Goal: Task Accomplishment & Management: Manage account settings

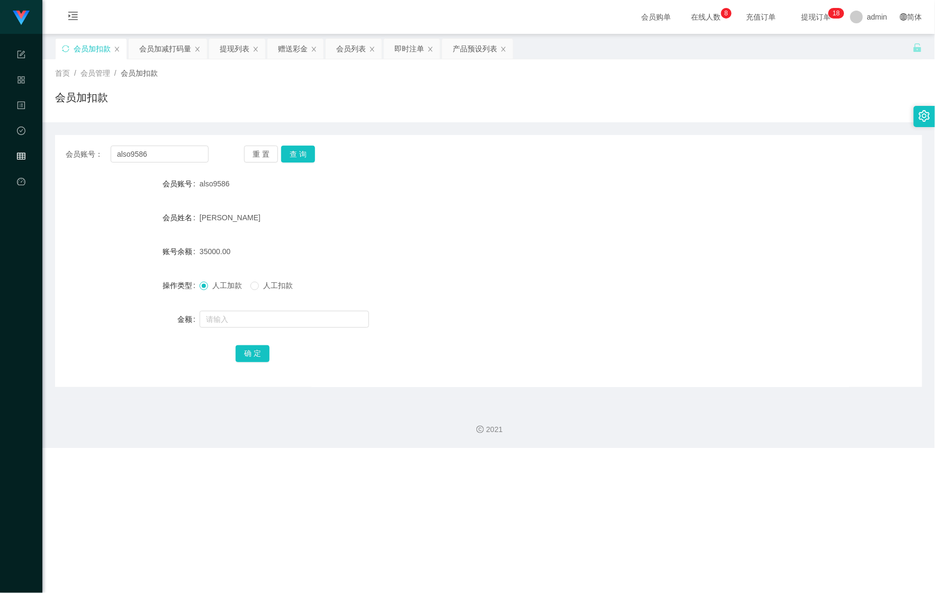
click at [233, 49] on div "提现列表" at bounding box center [235, 49] width 30 height 20
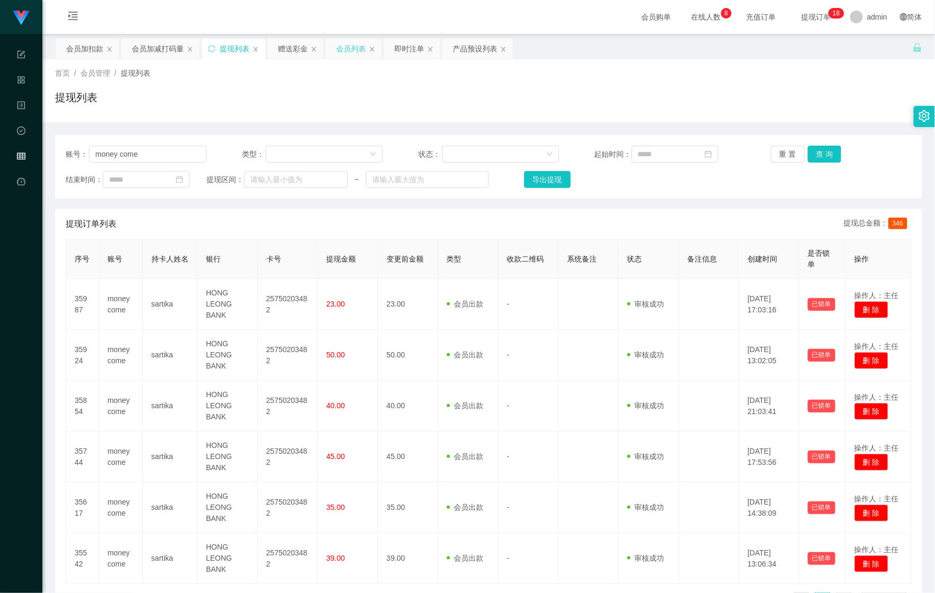
click at [345, 50] on div "会员列表" at bounding box center [351, 49] width 30 height 20
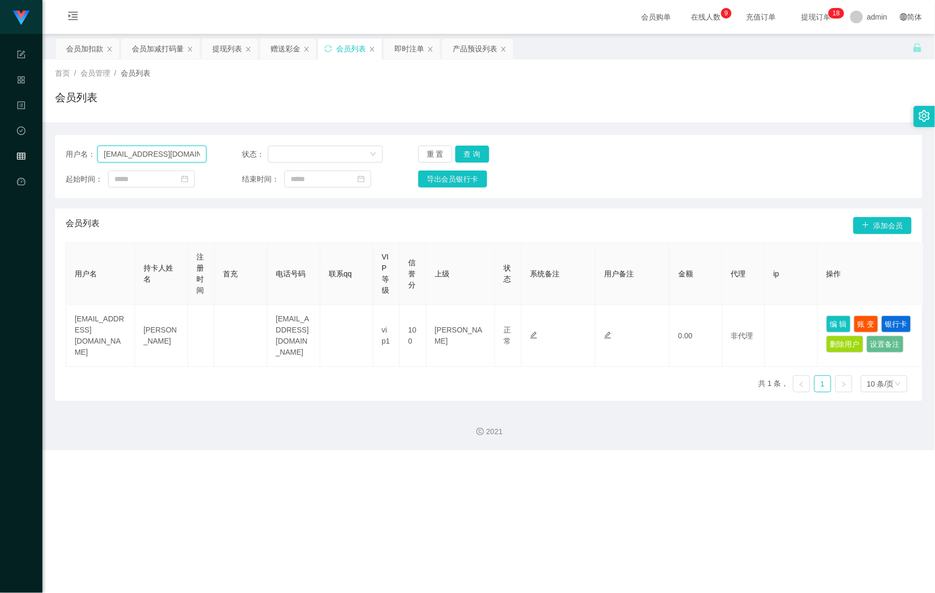
click at [176, 153] on input "[EMAIL_ADDRESS][DOMAIN_NAME]" at bounding box center [151, 154] width 109 height 17
paste input "0109500058"
type input "0109500058"
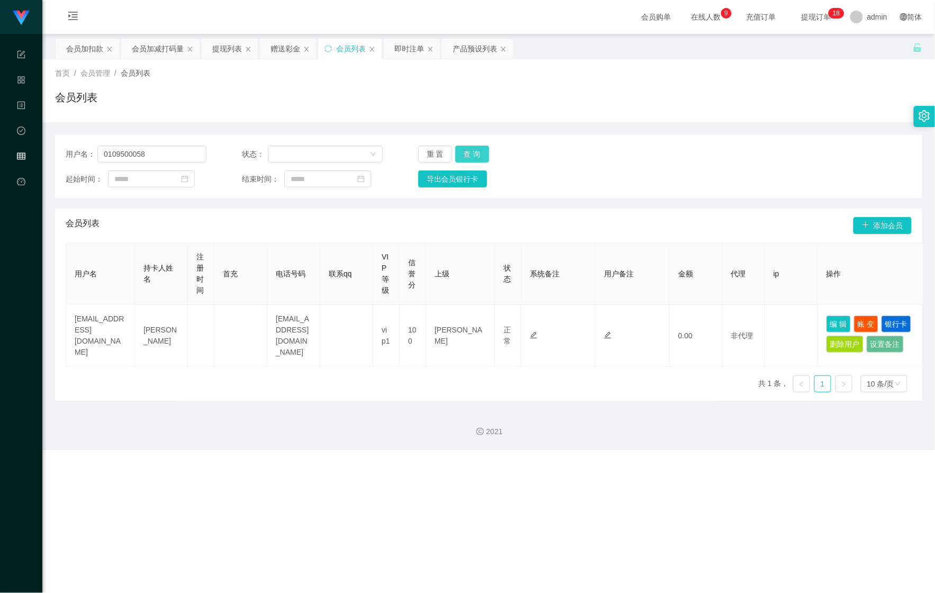
click at [464, 151] on button "查 询" at bounding box center [472, 154] width 34 height 17
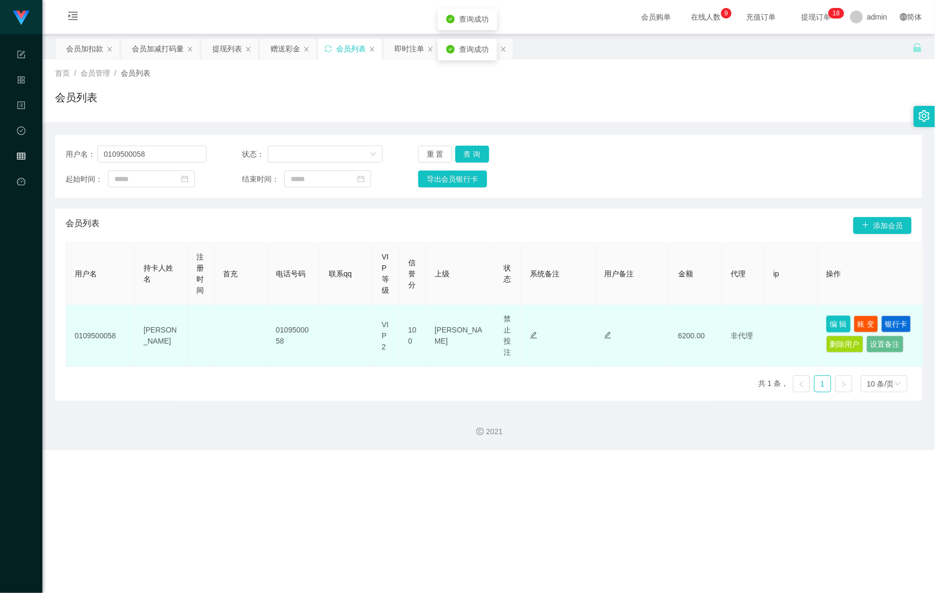
click at [843, 325] on button "编 辑" at bounding box center [838, 324] width 24 height 17
type input "0109500058"
type input "[PERSON_NAME]"
click at [844, 317] on button "编 辑" at bounding box center [838, 324] width 24 height 17
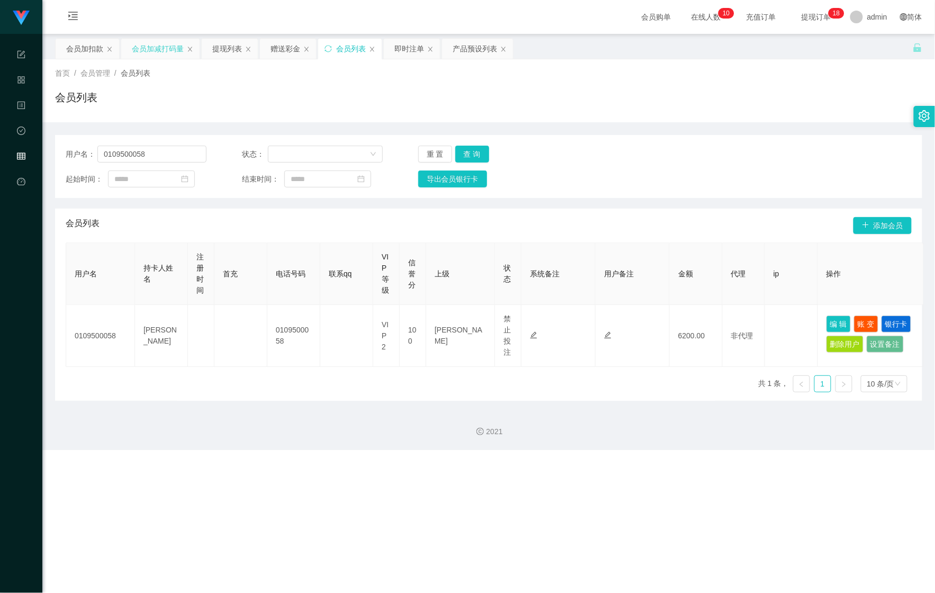
click at [147, 51] on div "会员加减打码量" at bounding box center [158, 49] width 52 height 20
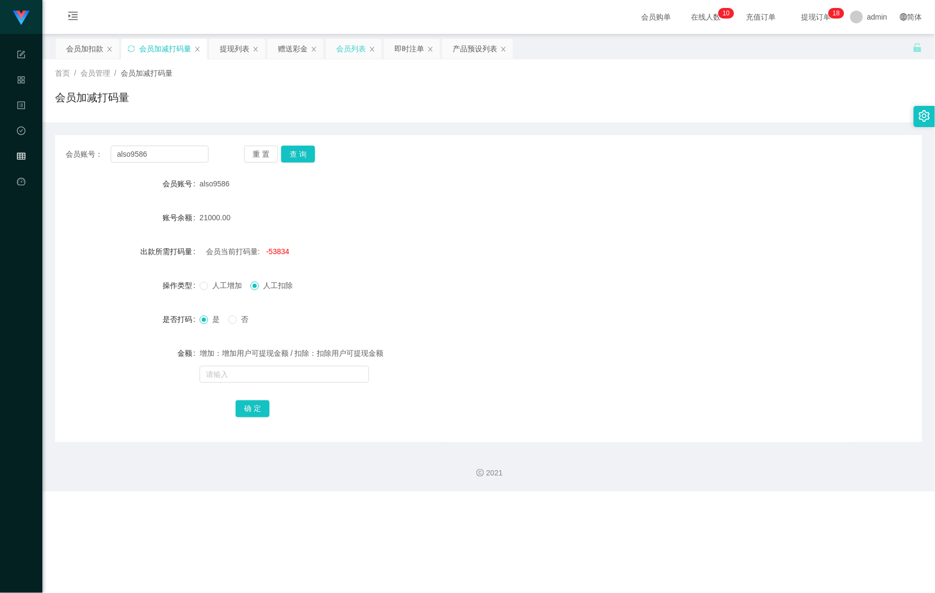
click at [346, 47] on div "会员列表" at bounding box center [351, 49] width 30 height 20
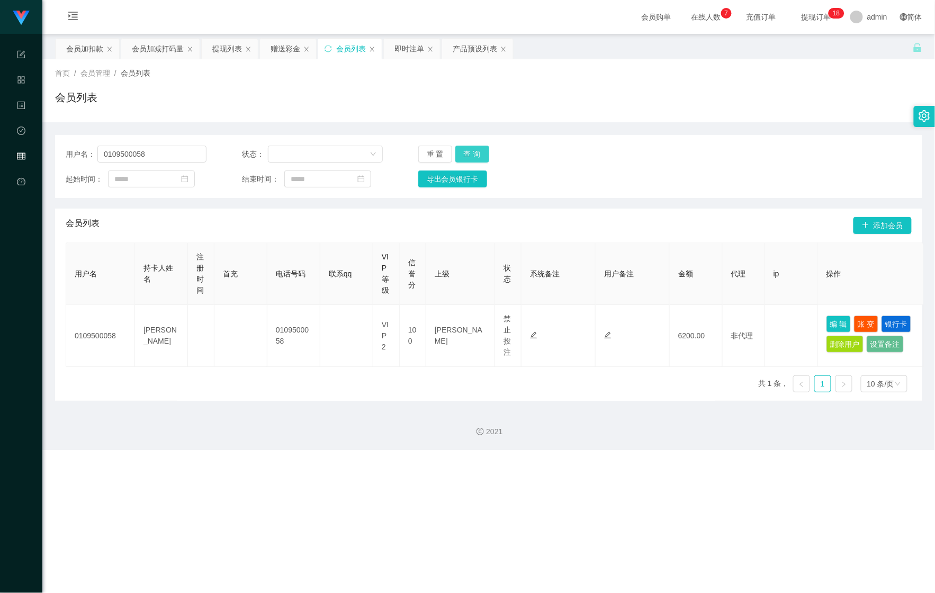
click at [469, 149] on button "查 询" at bounding box center [472, 154] width 34 height 17
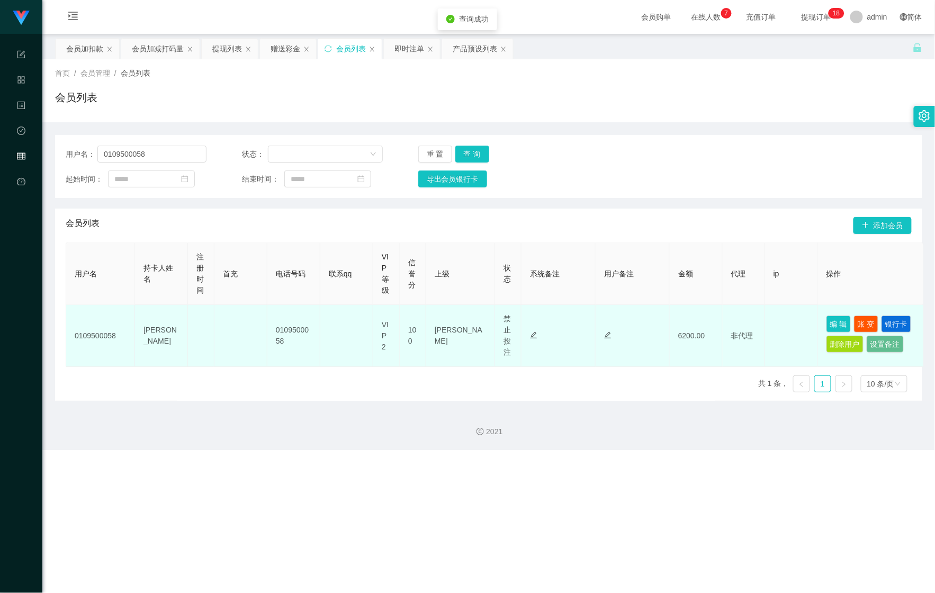
click at [527, 314] on td at bounding box center [559, 336] width 74 height 62
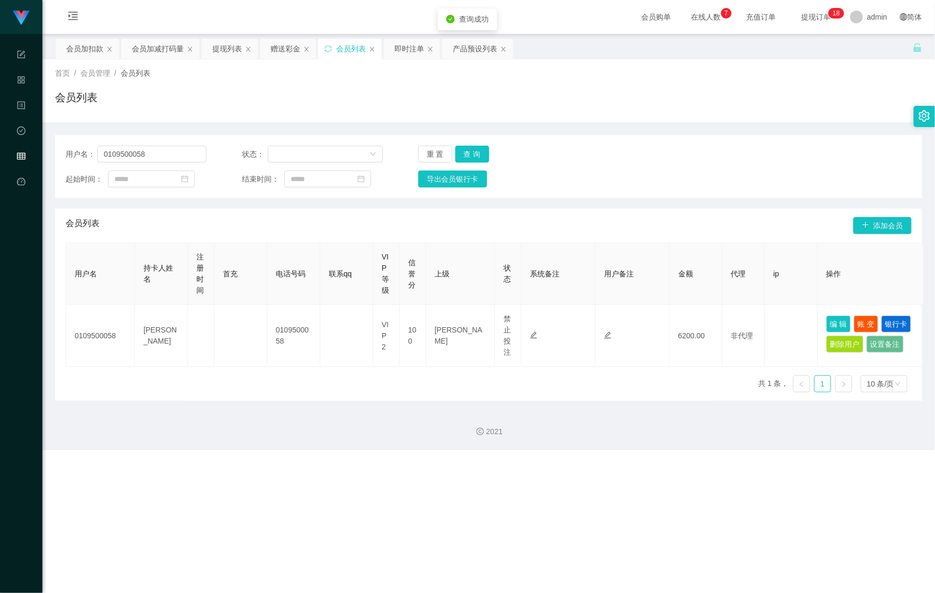
click at [819, 270] on th "操作" at bounding box center [871, 274] width 106 height 62
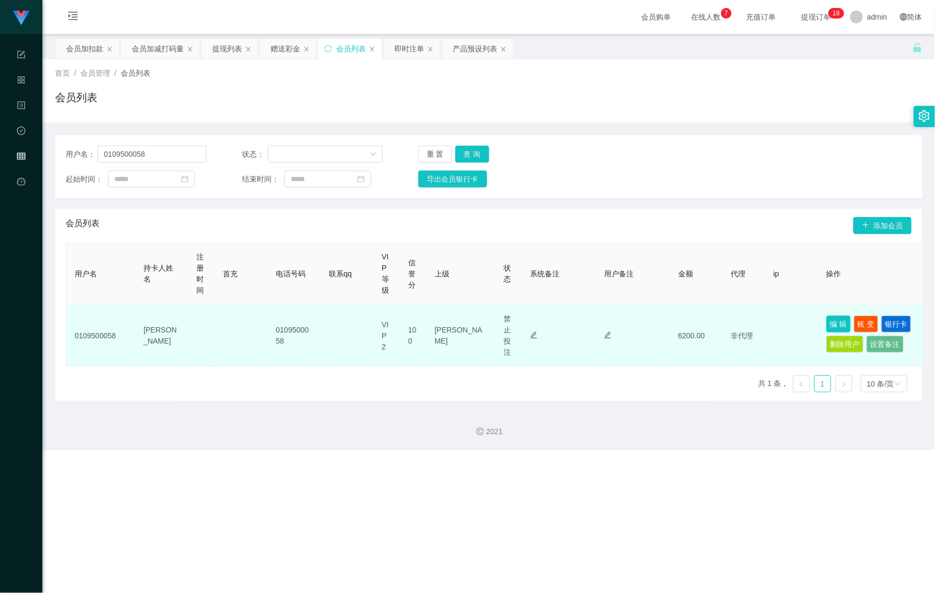
click at [839, 322] on button "编 辑" at bounding box center [838, 324] width 24 height 17
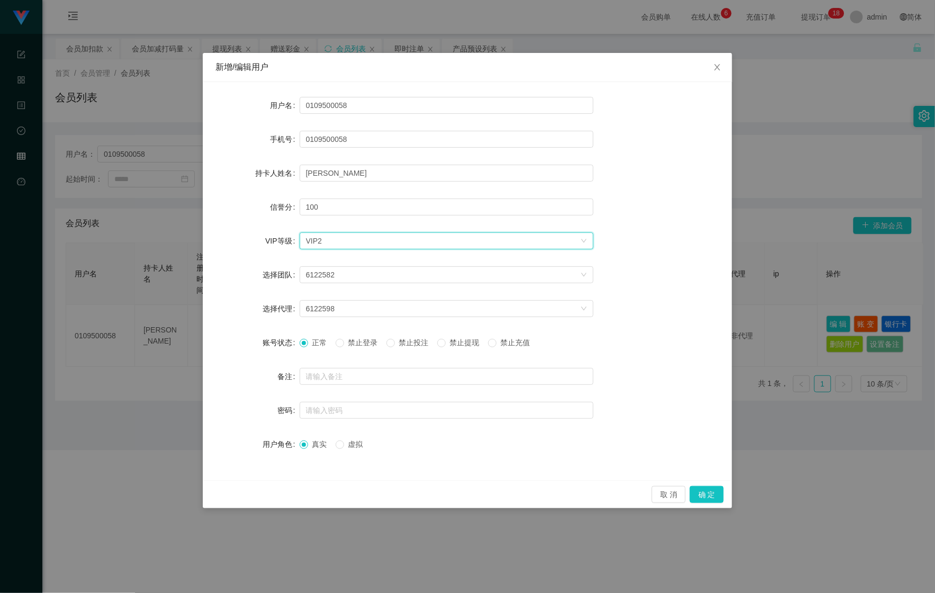
click at [411, 241] on div "选择VIP等级 VIP2" at bounding box center [443, 241] width 274 height 16
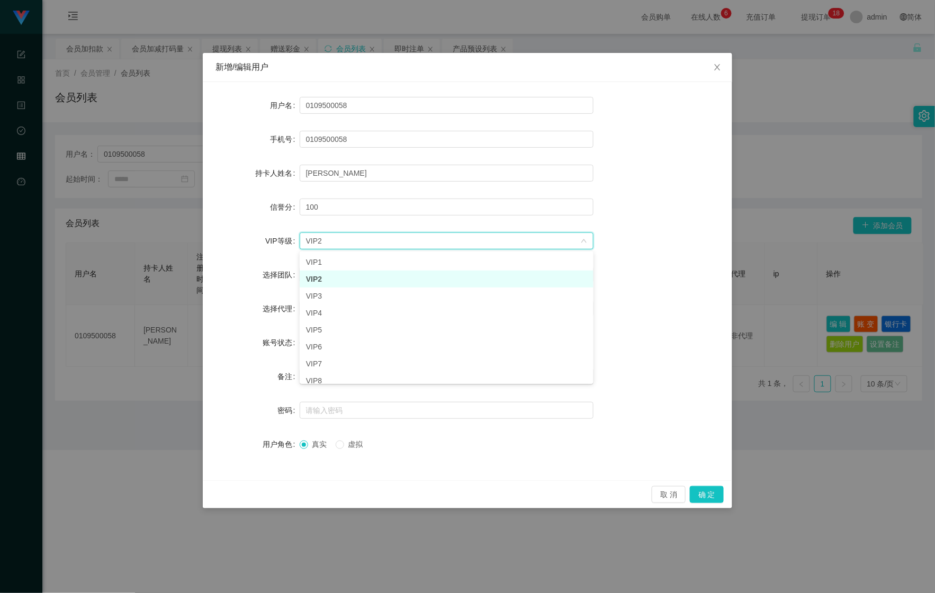
click at [411, 241] on div "选择VIP等级 VIP2" at bounding box center [443, 241] width 274 height 16
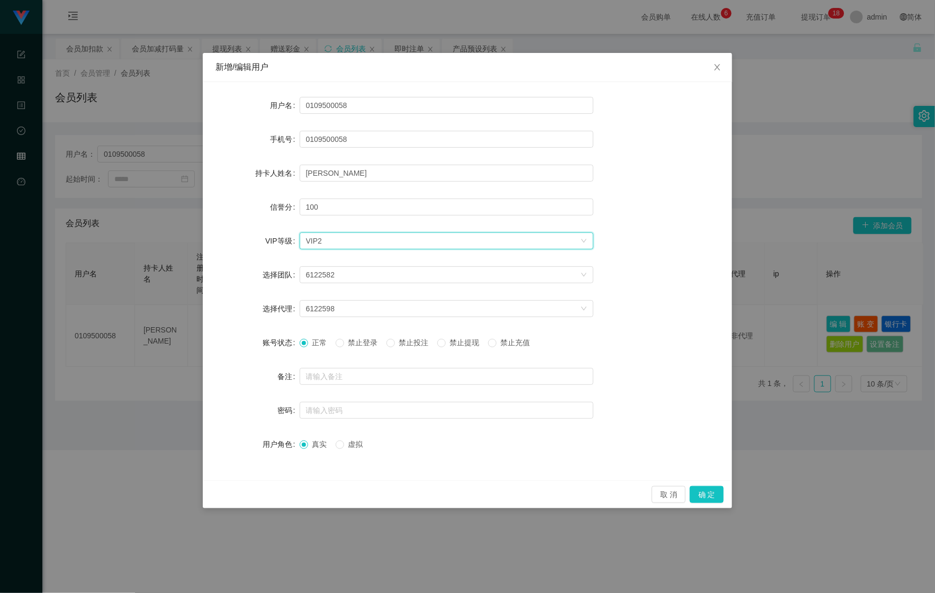
click at [767, 202] on div "新增/编辑用户 用户名 0109500058 手机号 0109500058 持卡人姓名 [PERSON_NAME] 信誉分 100 VIP等级 选择VIP等级…" at bounding box center [467, 296] width 935 height 593
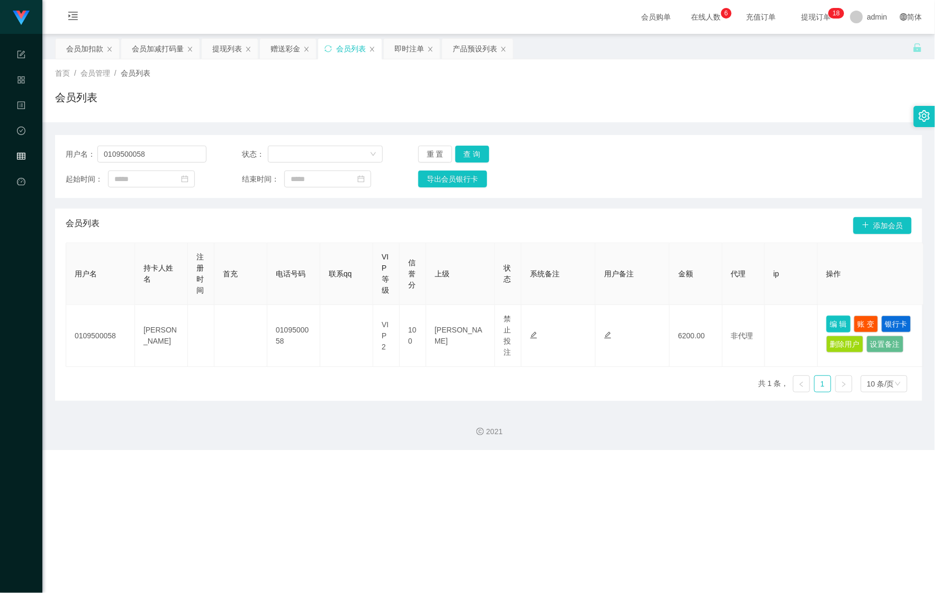
click at [831, 320] on button "编 辑" at bounding box center [838, 324] width 24 height 17
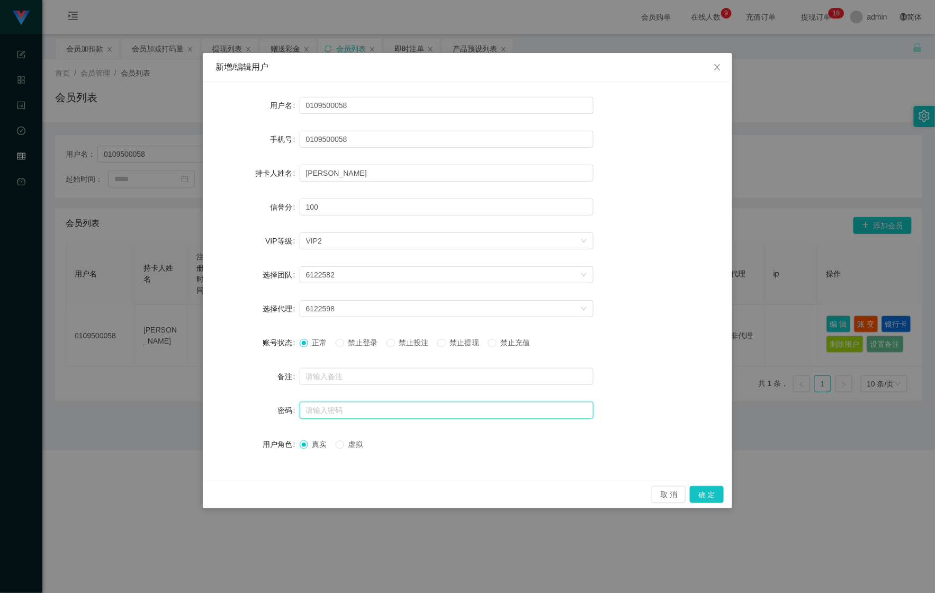
click at [330, 409] on input "text" at bounding box center [447, 410] width 294 height 17
type input "123456"
click at [718, 499] on button "确 定" at bounding box center [707, 494] width 34 height 17
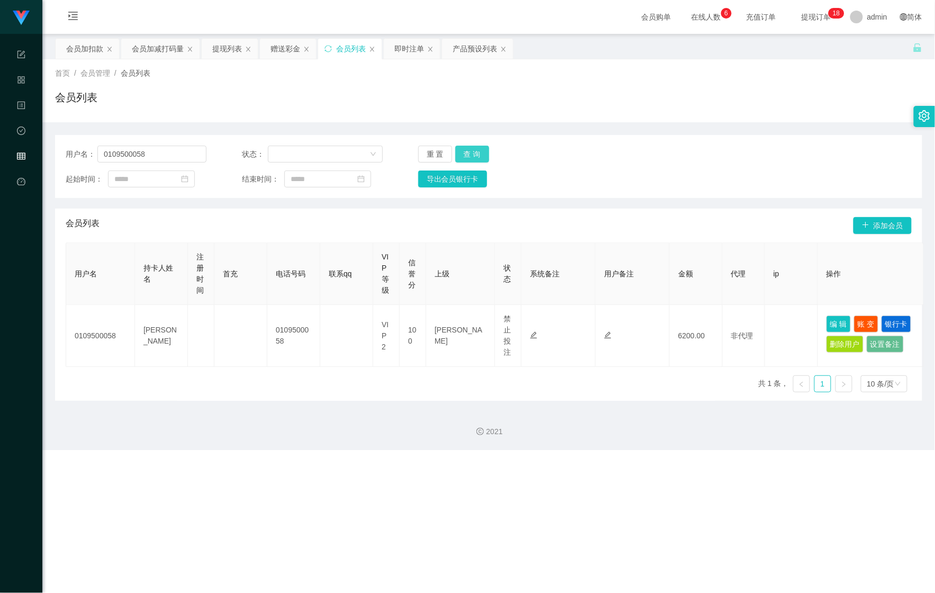
click at [480, 153] on button "查 询" at bounding box center [472, 154] width 34 height 17
drag, startPoint x: 103, startPoint y: 149, endPoint x: -2, endPoint y: 142, distance: 105.1
click at [0, 142] on html "Shopee Workbench 系统配置 产品管理 内容中心 数据中心 会员管理 平台首页 保存配置 重置配置 整体风格设置 主题色 导航设置 内容区域宽度…" at bounding box center [467, 296] width 935 height 593
paste input "Lai"
type input "Lai"
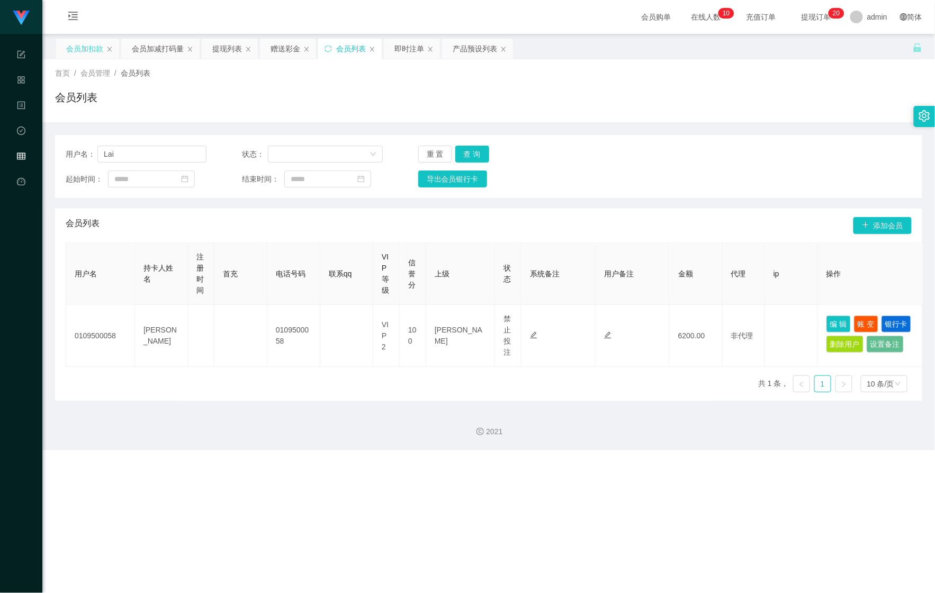
click at [65, 42] on div "会员加扣款" at bounding box center [88, 49] width 64 height 20
click at [68, 47] on div "会员加扣款" at bounding box center [84, 49] width 37 height 20
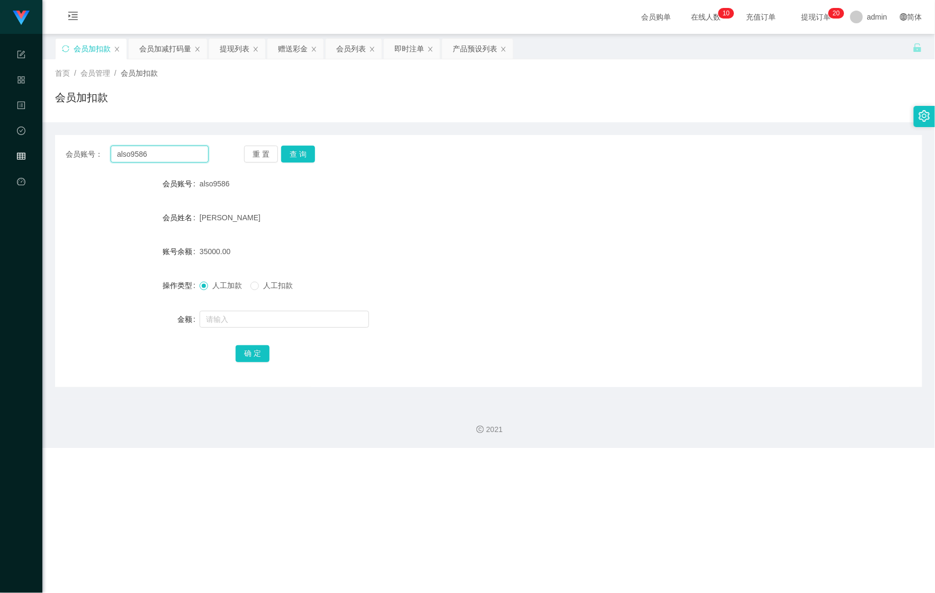
drag, startPoint x: 164, startPoint y: 152, endPoint x: 26, endPoint y: 140, distance: 138.7
click at [26, 140] on section "Shopee Workbench 系统配置 产品管理 内容中心 数据中心 会员管理 平台首页 保存配置 重置配置 整体风格设置 主题色 导航设置 内容区域宽度…" at bounding box center [467, 224] width 935 height 448
paste input "Lai"
type input "Lai"
click at [301, 159] on button "查 询" at bounding box center [298, 154] width 34 height 17
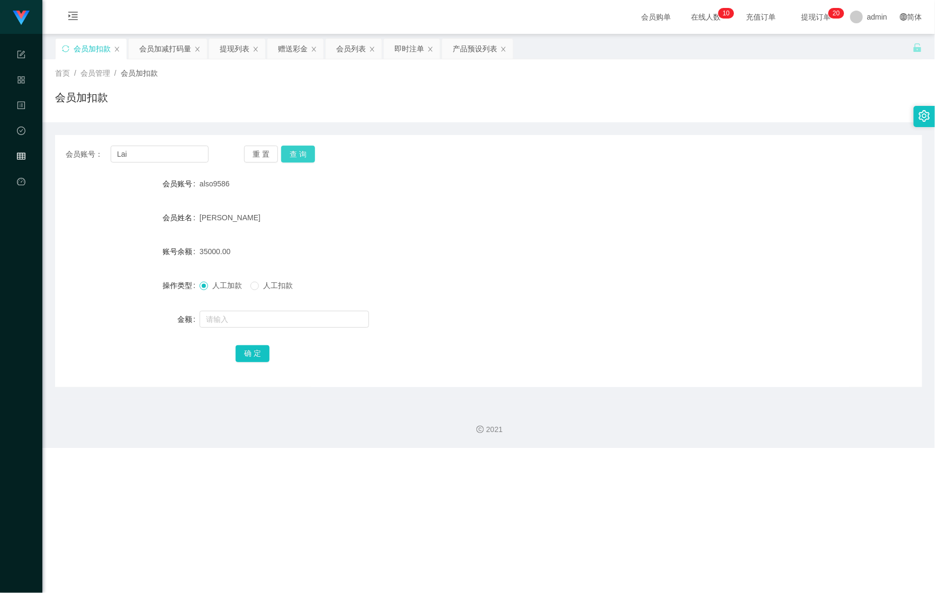
click at [301, 159] on button "查 询" at bounding box center [298, 154] width 34 height 17
click at [228, 321] on input "text" at bounding box center [284, 319] width 169 height 17
type input "302"
click at [252, 360] on button "确 定" at bounding box center [253, 353] width 34 height 17
click at [164, 53] on div "会员加减打码量" at bounding box center [165, 49] width 52 height 20
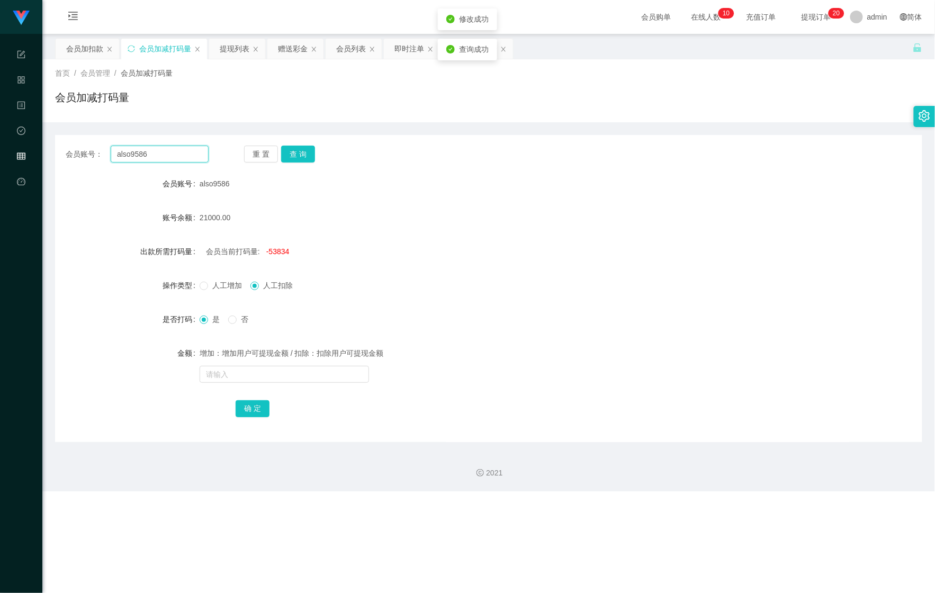
drag, startPoint x: 167, startPoint y: 156, endPoint x: 55, endPoint y: 159, distance: 112.3
click at [55, 159] on div "会员账号： also9586 重 置 查 询" at bounding box center [488, 154] width 867 height 17
paste input "Lai"
type input "Lai"
drag, startPoint x: 300, startPoint y: 154, endPoint x: 270, endPoint y: 197, distance: 52.6
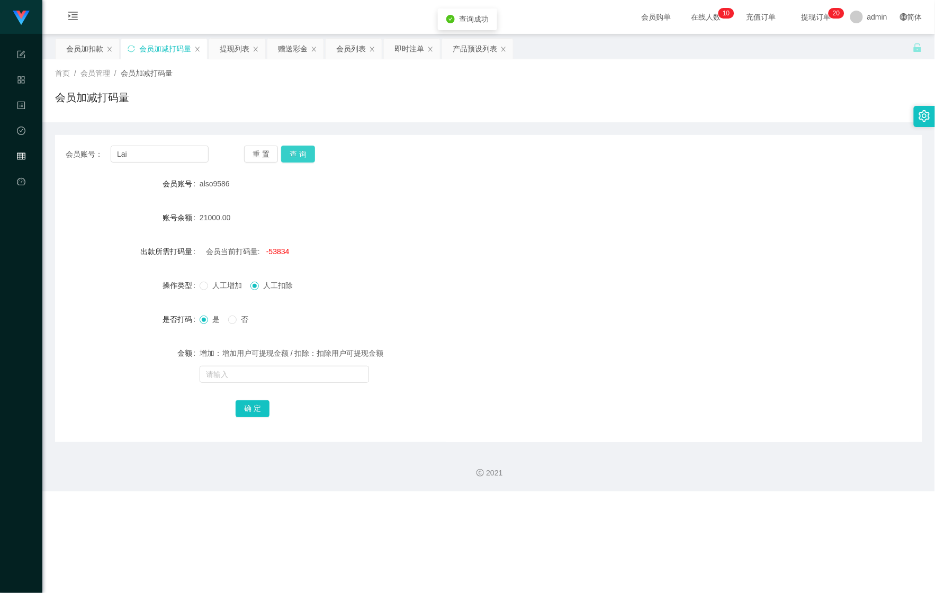
click at [299, 154] on button "查 询" at bounding box center [298, 154] width 34 height 17
click at [266, 250] on span "4900" at bounding box center [274, 251] width 16 height 8
copy span "4900"
click at [273, 369] on input "text" at bounding box center [284, 374] width 169 height 17
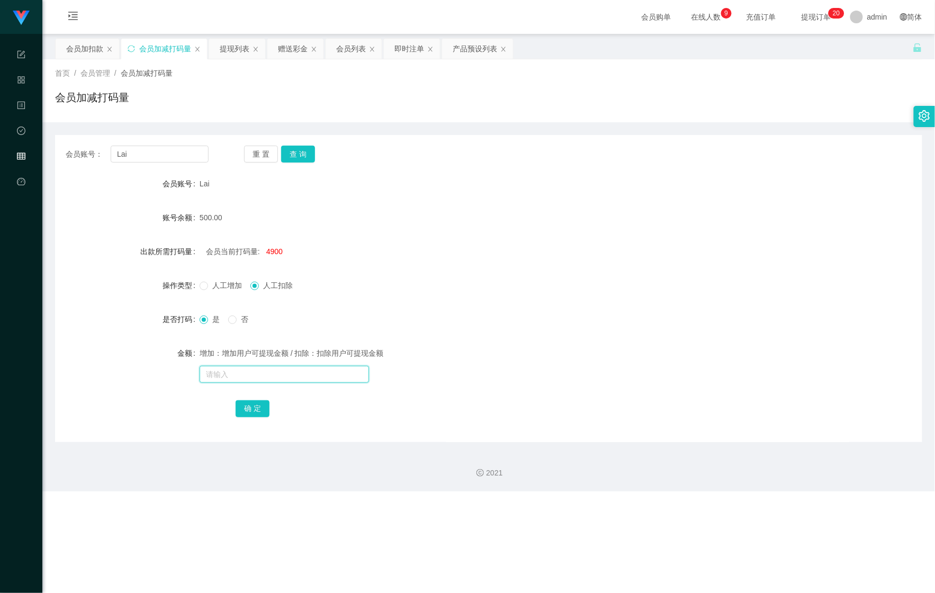
paste input "4900"
type input "4900"
drag, startPoint x: 248, startPoint y: 400, endPoint x: 249, endPoint y: 408, distance: 7.4
click at [248, 400] on button "确 定" at bounding box center [253, 408] width 34 height 17
click at [248, 378] on input "text" at bounding box center [284, 374] width 169 height 17
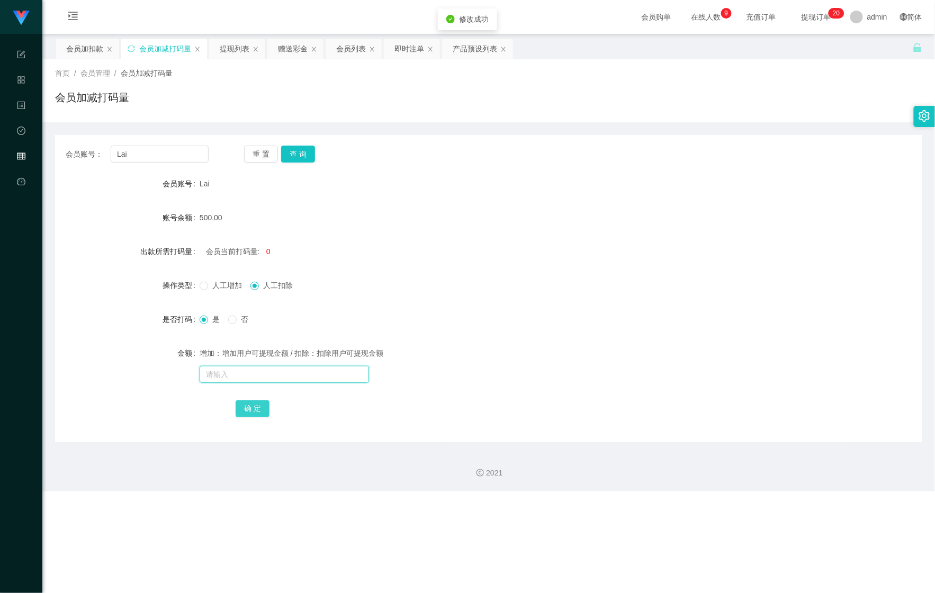
paste input "4900"
type input "4900"
click at [250, 416] on button "确 定" at bounding box center [253, 408] width 34 height 17
drag, startPoint x: 163, startPoint y: 157, endPoint x: 77, endPoint y: 142, distance: 87.5
click at [75, 144] on div "会员账号： Lai 重 置 查 询 会员账号 Lai 账号余额 500.00 出款所需打码量 会员当前打码量: -4900 操作类型 人工增加 人工扣除 是否…" at bounding box center [488, 288] width 867 height 307
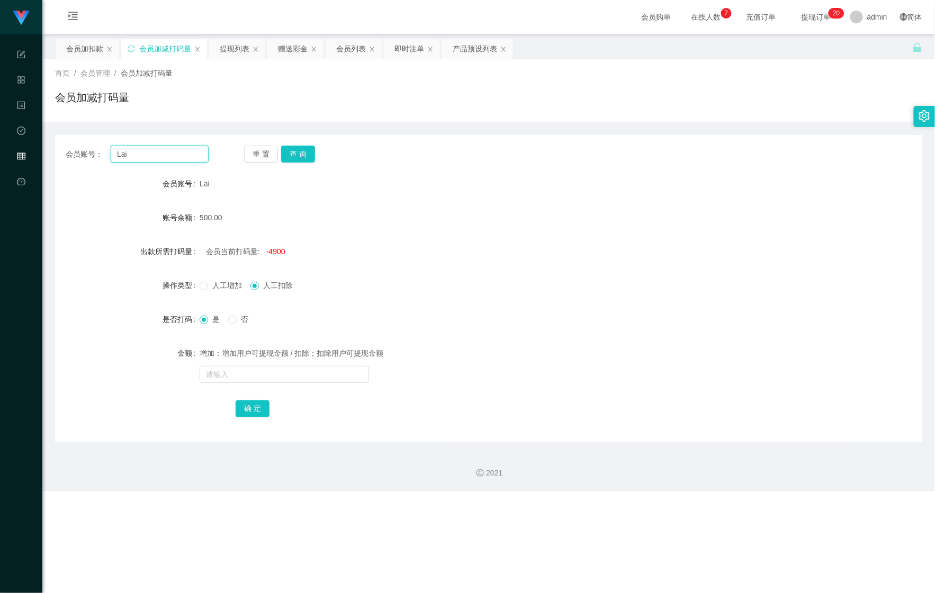
paste input "CURRY"
type input "CURRY"
click at [80, 51] on div "会员加扣款" at bounding box center [84, 49] width 37 height 20
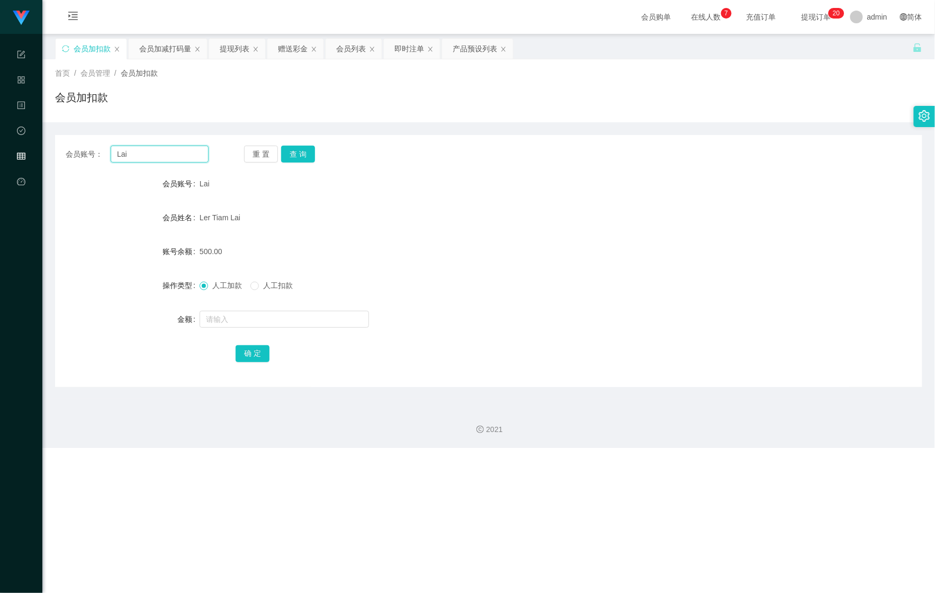
drag, startPoint x: 151, startPoint y: 147, endPoint x: 17, endPoint y: 139, distance: 133.7
click at [20, 140] on section "Shopee Workbench 系统配置 产品管理 内容中心 数据中心 会员管理 平台首页 保存配置 重置配置 整体风格设置 主题色 导航设置 内容区域宽度…" at bounding box center [467, 224] width 935 height 448
paste input "CURRY"
type input "CURRY"
click at [308, 143] on div "会员账号： [PERSON_NAME] 重 置 查 询 会员账号 Lai 会员姓名 [PERSON_NAME] 账号余额 500.00 操作类型 人工加款 人…" at bounding box center [488, 261] width 867 height 252
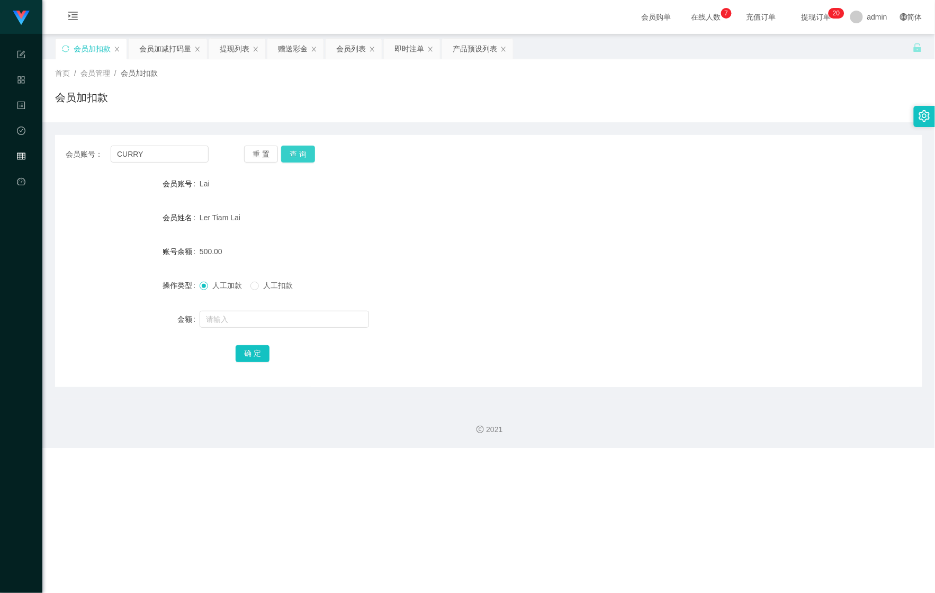
click at [308, 148] on button "查 询" at bounding box center [298, 154] width 34 height 17
click at [307, 149] on button "查 询" at bounding box center [298, 154] width 34 height 17
click at [258, 314] on input "text" at bounding box center [284, 319] width 169 height 17
type input "100"
click at [244, 357] on button "确 定" at bounding box center [253, 353] width 34 height 17
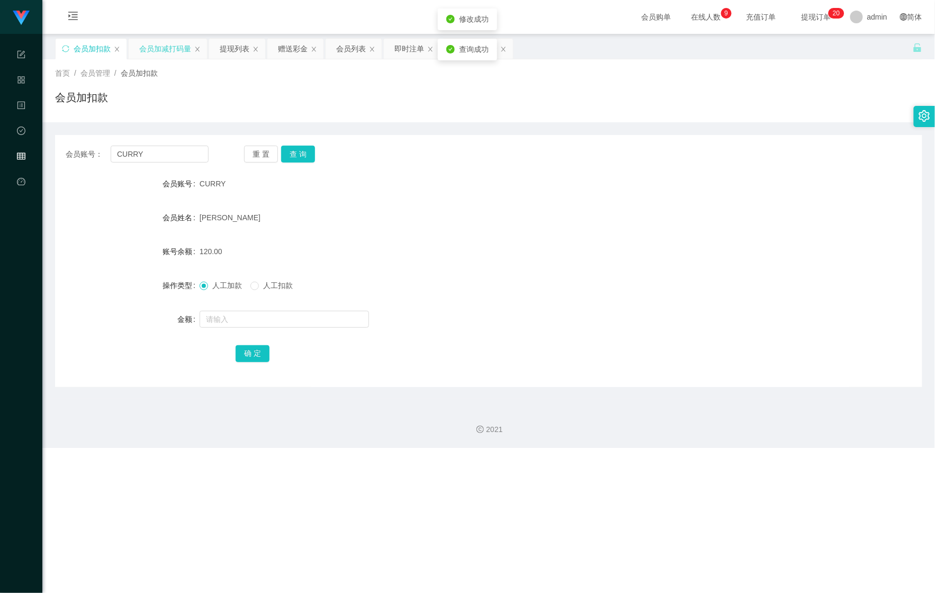
click at [156, 51] on div "会员加减打码量" at bounding box center [165, 49] width 52 height 20
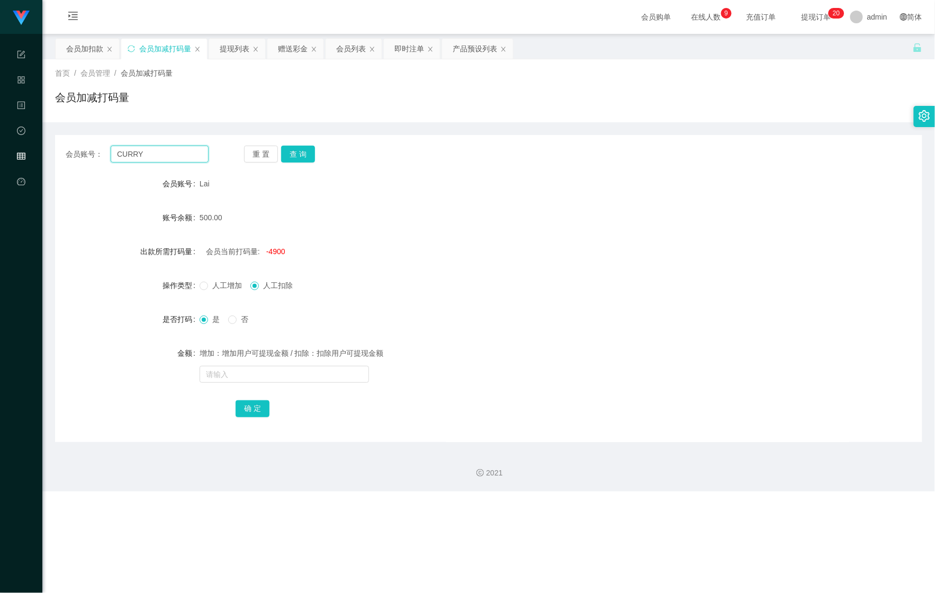
drag, startPoint x: 150, startPoint y: 153, endPoint x: 20, endPoint y: 155, distance: 130.8
click at [20, 155] on section "Shopee Workbench 系统配置 产品管理 内容中心 数据中心 会员管理 平台首页 保存配置 重置配置 整体风格设置 主题色 导航设置 内容区域宽度…" at bounding box center [467, 245] width 935 height 491
drag, startPoint x: 286, startPoint y: 151, endPoint x: 284, endPoint y: 178, distance: 27.1
click at [286, 151] on button "查 询" at bounding box center [298, 154] width 34 height 17
click at [206, 319] on span at bounding box center [204, 320] width 8 height 8
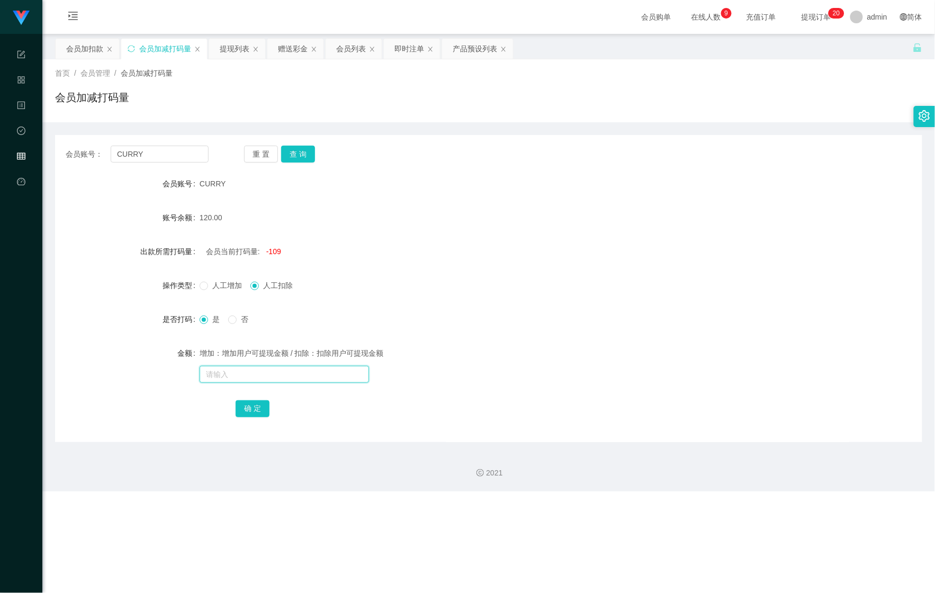
click at [261, 366] on input "text" at bounding box center [284, 374] width 169 height 17
type input "1515"
click at [246, 401] on button "确 定" at bounding box center [253, 408] width 34 height 17
click at [246, 373] on input "text" at bounding box center [284, 374] width 169 height 17
type input "45848"
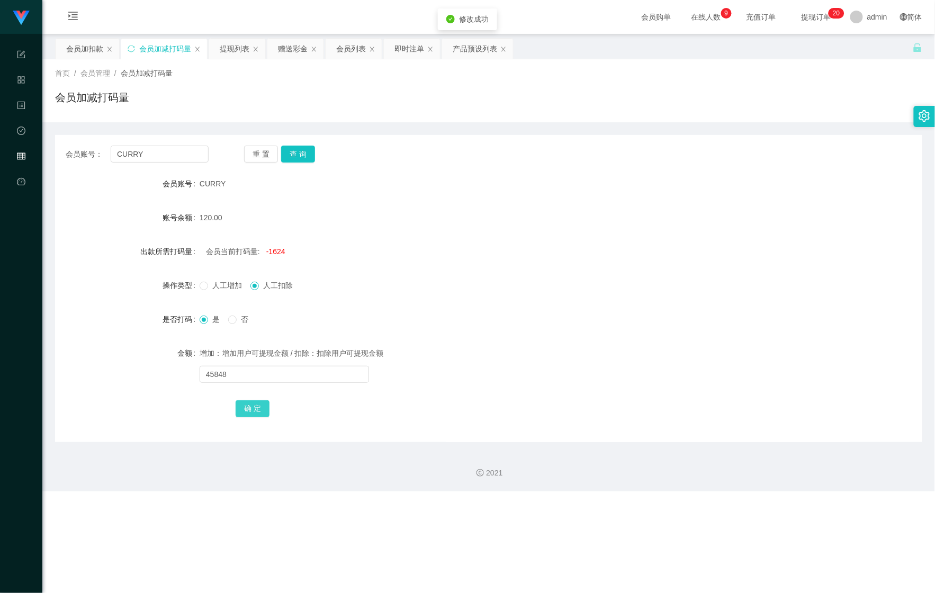
click at [251, 411] on button "确 定" at bounding box center [253, 408] width 34 height 17
drag, startPoint x: 174, startPoint y: 149, endPoint x: 87, endPoint y: 154, distance: 86.9
click at [89, 155] on div "会员账号： [PERSON_NAME]" at bounding box center [137, 154] width 143 height 17
paste input "0183826900"
type input "0183826900"
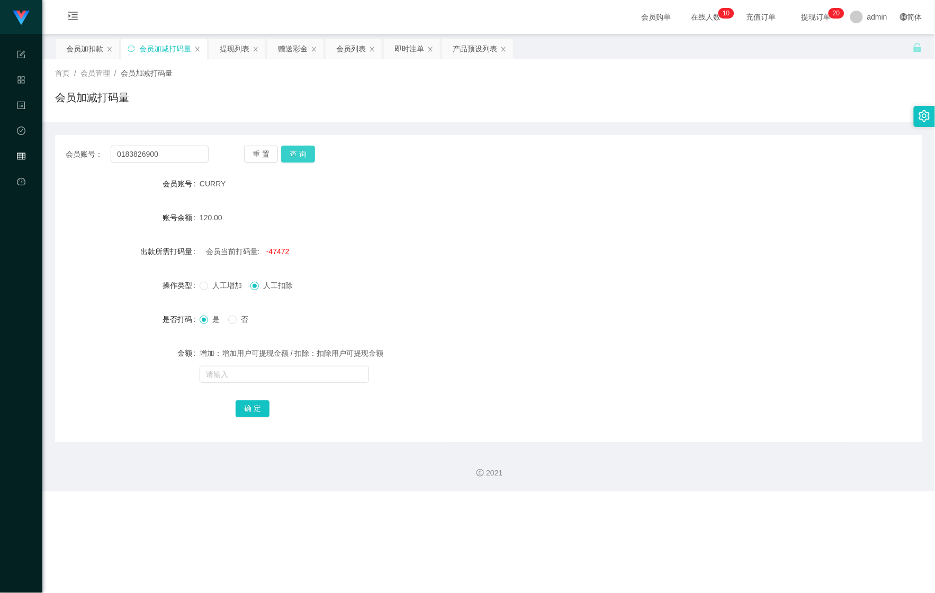
drag, startPoint x: 299, startPoint y: 156, endPoint x: 290, endPoint y: 156, distance: 9.0
click at [299, 156] on button "查 询" at bounding box center [298, 154] width 34 height 17
click at [94, 56] on div "会员加扣款" at bounding box center [84, 49] width 37 height 20
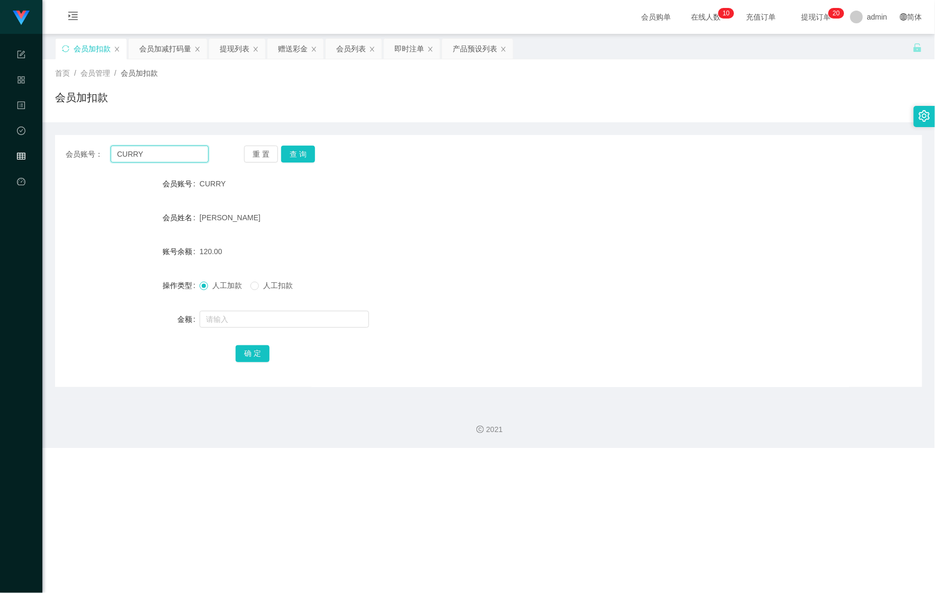
drag, startPoint x: 172, startPoint y: 147, endPoint x: 91, endPoint y: 146, distance: 81.0
click at [53, 149] on main "关闭左侧 关闭右侧 关闭其它 刷新页面 会员加扣款 会员加减打码量 提现列表 赠送彩金 会员列表 即时注单 产品预设列表 首页 / 会员管理 / 会员加扣款 …" at bounding box center [488, 216] width 893 height 365
paste input "0183826900"
type input "0183826900"
click at [311, 146] on button "查 询" at bounding box center [298, 154] width 34 height 17
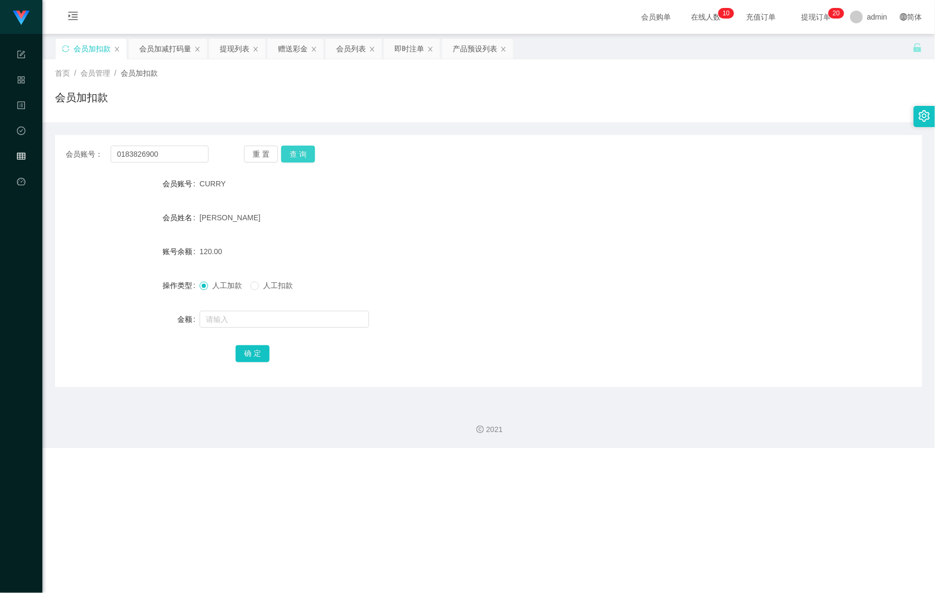
click at [311, 146] on button "查 询" at bounding box center [298, 154] width 34 height 17
click at [250, 320] on input "text" at bounding box center [284, 319] width 169 height 17
type input "5500"
click at [260, 352] on button "确 定" at bounding box center [253, 353] width 34 height 17
click at [219, 53] on div "提现列表" at bounding box center [237, 49] width 56 height 20
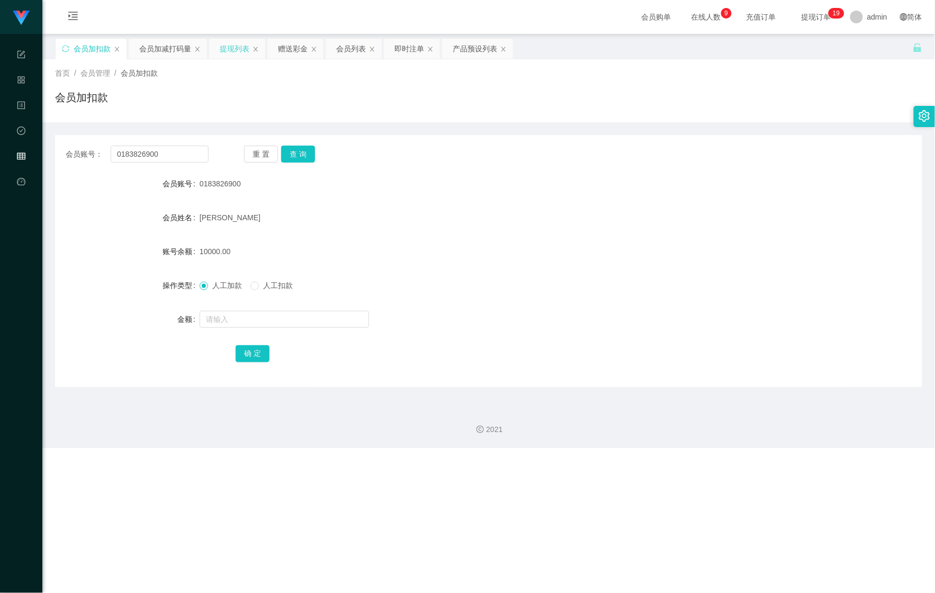
click at [231, 55] on div "提现列表" at bounding box center [235, 49] width 30 height 20
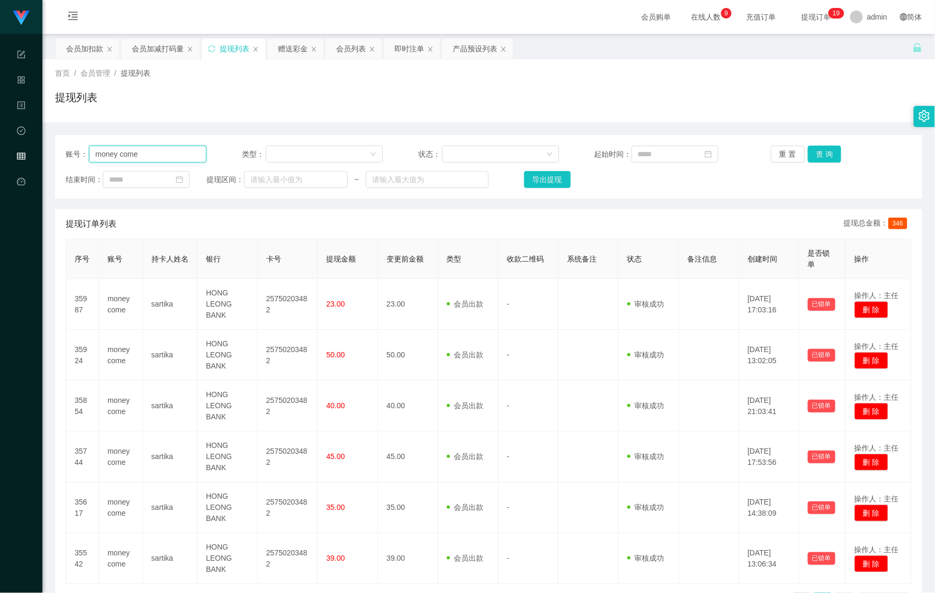
drag, startPoint x: 175, startPoint y: 151, endPoint x: 140, endPoint y: 150, distance: 34.4
click at [20, 144] on section "Shopee Workbench 系统配置 产品管理 内容中心 数据中心 会员管理 平台首页 保存配置 重置配置 整体风格设置 主题色 导航设置 内容区域宽度…" at bounding box center [467, 333] width 935 height 667
paste input "Jinjin"
type input "Jinjin"
click at [818, 151] on button "查 询" at bounding box center [825, 154] width 34 height 17
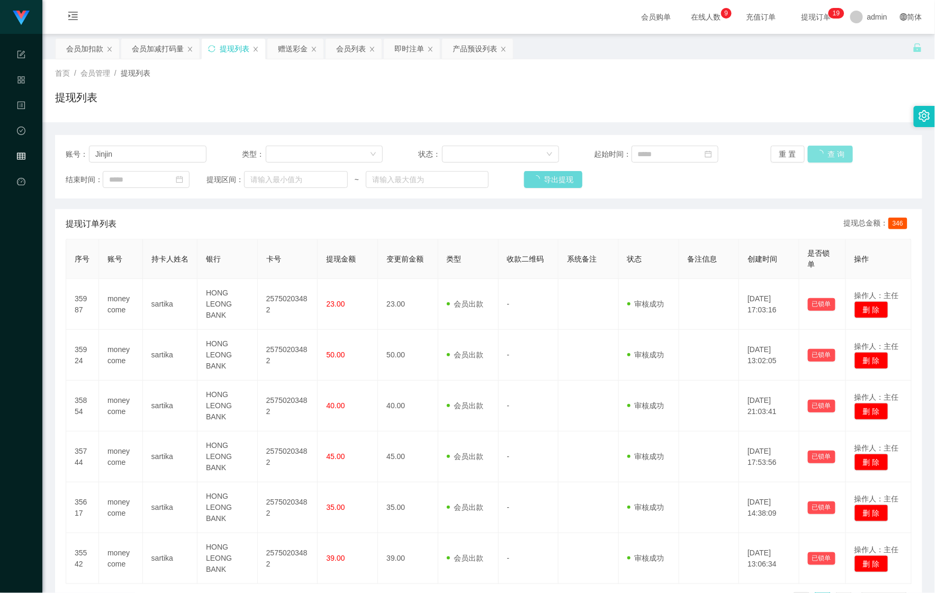
click at [818, 151] on div "重 置 查 询" at bounding box center [841, 154] width 141 height 17
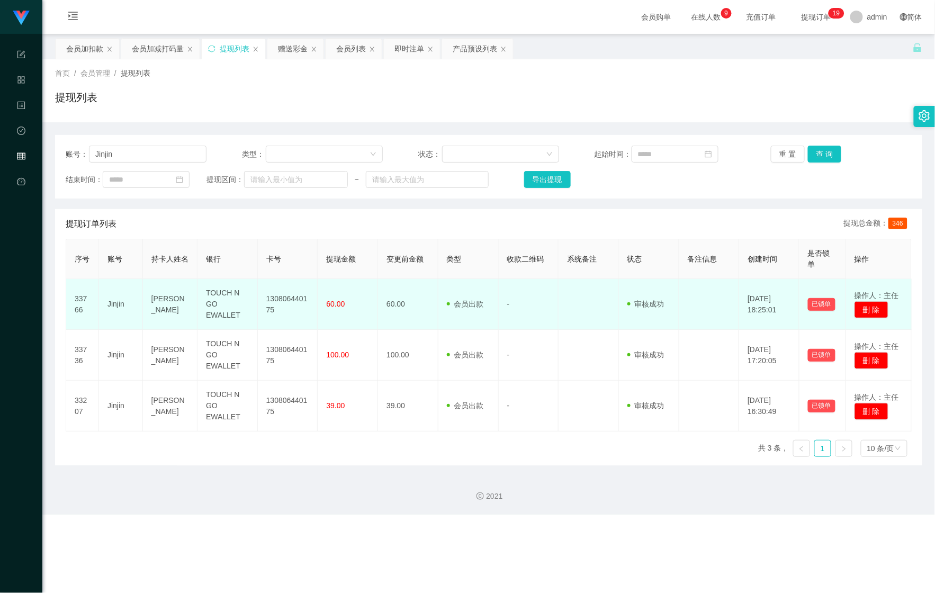
click at [291, 298] on td "130806440175" at bounding box center [288, 304] width 60 height 51
copy td "130806440175"
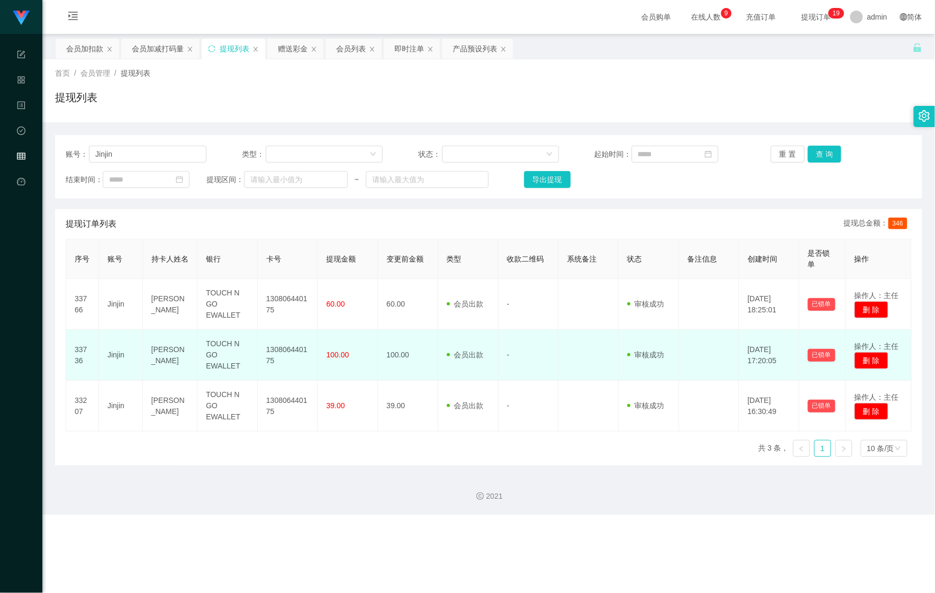
click at [282, 344] on td "130806440175" at bounding box center [288, 355] width 60 height 51
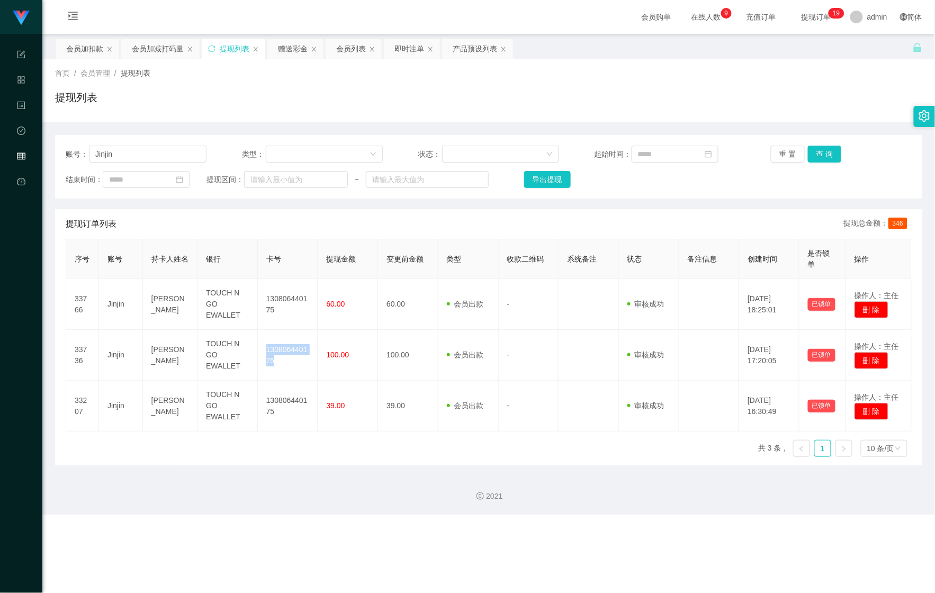
copy td "130806440175"
click at [120, 153] on input "Jinjin" at bounding box center [148, 154] width 118 height 17
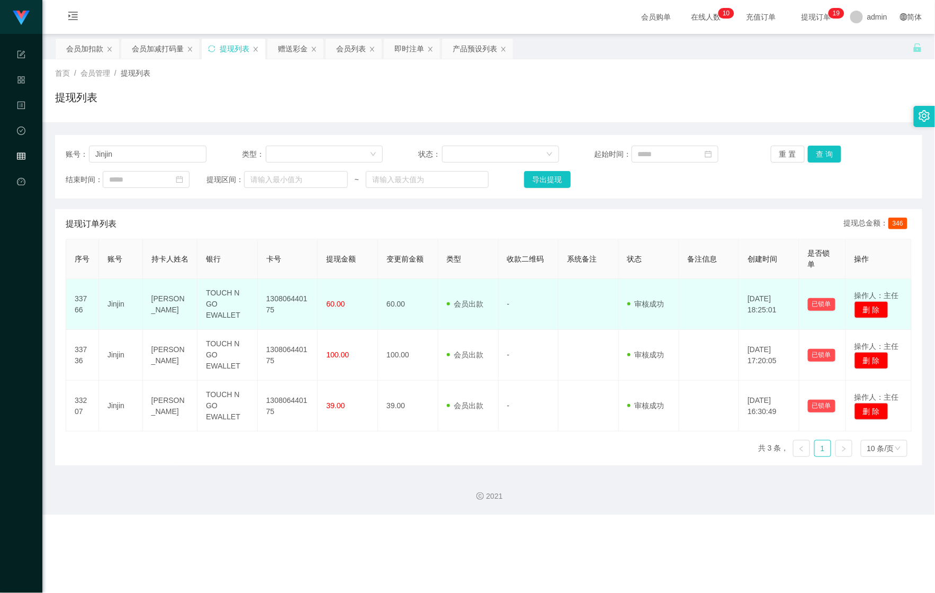
click at [296, 299] on td "130806440175" at bounding box center [288, 304] width 60 height 51
copy td "130806440175"
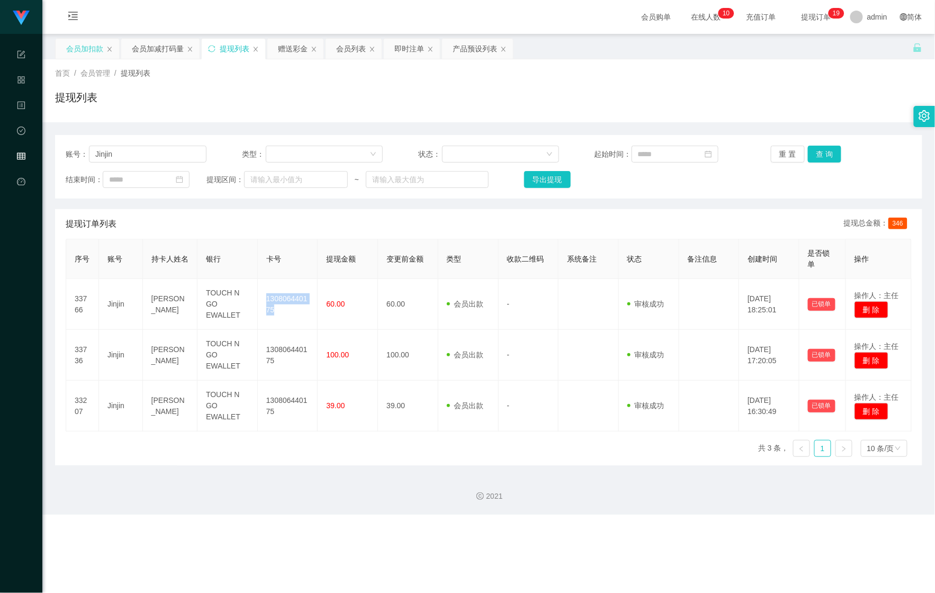
click at [83, 42] on div "会员加扣款" at bounding box center [84, 49] width 37 height 20
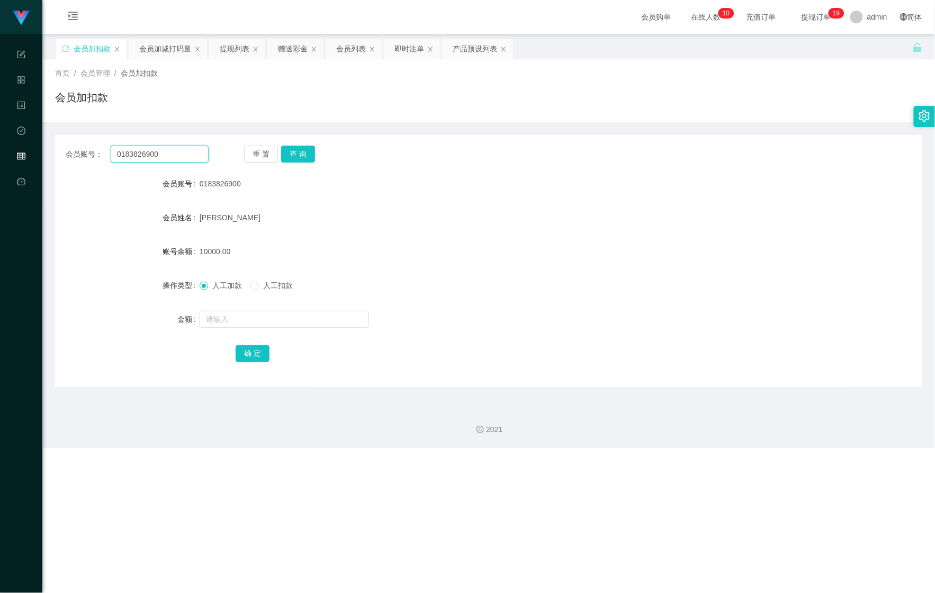
drag, startPoint x: 176, startPoint y: 159, endPoint x: 20, endPoint y: 157, distance: 156.2
click at [20, 157] on section "Shopee Workbench 系统配置 产品管理 内容中心 数据中心 会员管理 平台首页 保存配置 重置配置 整体风格设置 主题色 导航设置 内容区域宽度…" at bounding box center [467, 224] width 935 height 448
paste input "alex9923"
type input "alex9923"
drag, startPoint x: 299, startPoint y: 147, endPoint x: 300, endPoint y: 178, distance: 31.2
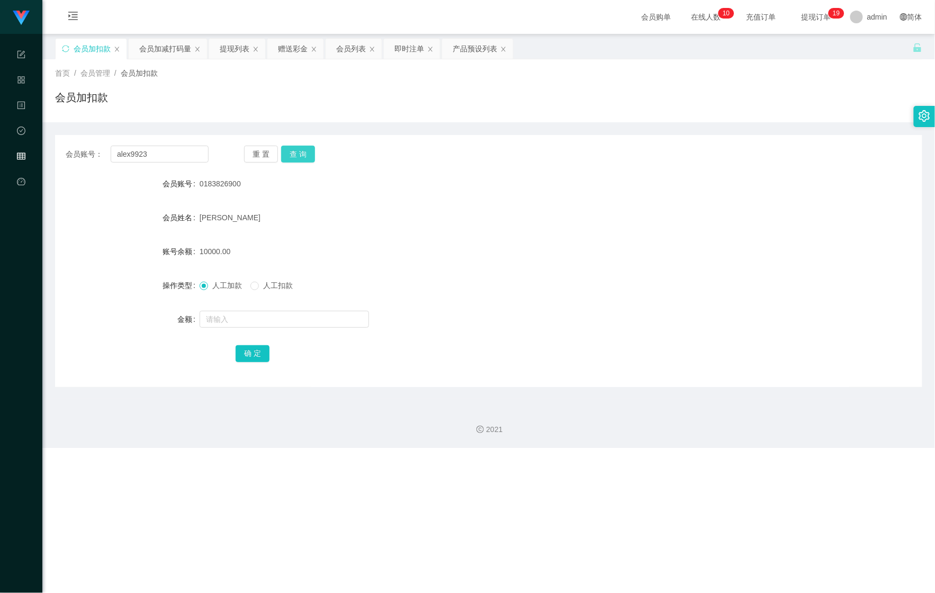
click at [300, 147] on button "查 询" at bounding box center [298, 154] width 34 height 17
click at [255, 320] on input "text" at bounding box center [284, 319] width 169 height 17
type input "100"
click at [266, 350] on button "确 定" at bounding box center [253, 353] width 34 height 17
click at [147, 53] on div "会员加减打码量" at bounding box center [165, 49] width 52 height 20
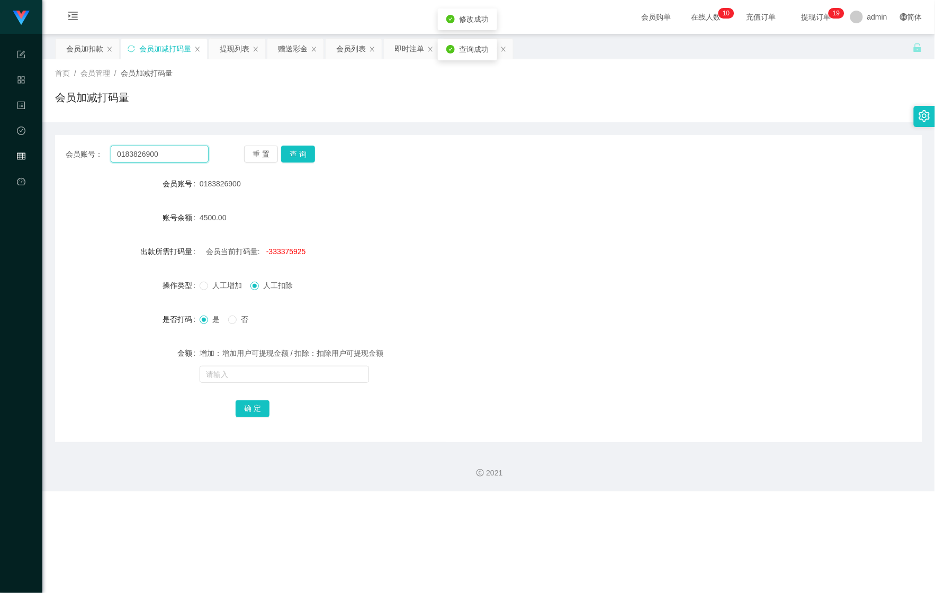
drag, startPoint x: 176, startPoint y: 157, endPoint x: -42, endPoint y: 164, distance: 218.2
click at [0, 164] on html "Shopee Workbench 系统配置 产品管理 内容中心 数据中心 会员管理 平台首页 保存配置 重置配置 整体风格设置 主题色 导航设置 内容区域宽度…" at bounding box center [467, 296] width 935 height 593
paste input "alex9923"
type input "alex9923"
drag, startPoint x: 312, startPoint y: 161, endPoint x: 303, endPoint y: 161, distance: 9.0
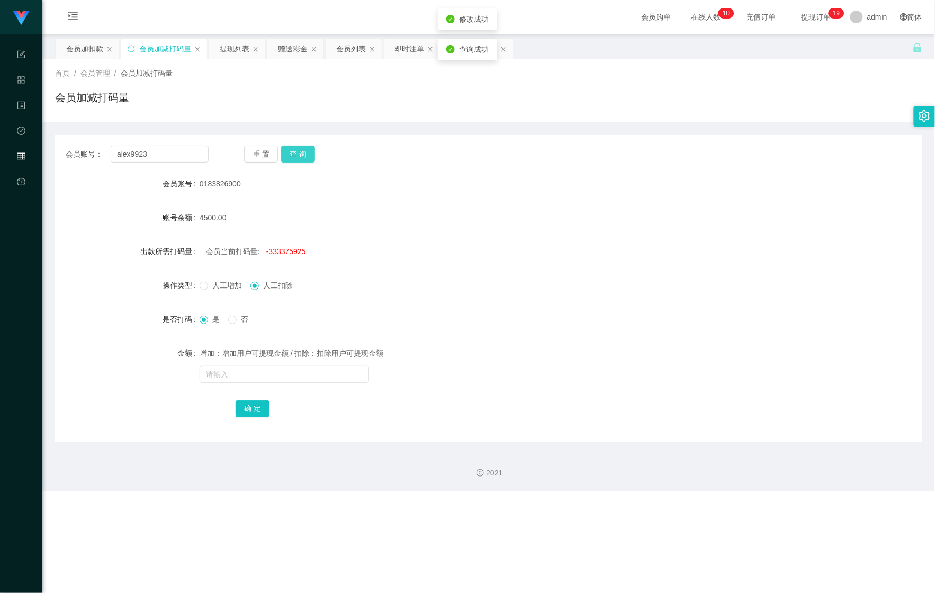
click at [312, 161] on button "查 询" at bounding box center [298, 154] width 34 height 17
click at [302, 157] on button "查 询" at bounding box center [298, 154] width 34 height 17
drag, startPoint x: 219, startPoint y: 323, endPoint x: 233, endPoint y: 360, distance: 39.5
click at [219, 323] on span "是" at bounding box center [216, 319] width 16 height 8
click at [233, 365] on div "增加：增加用户可提现金额 / 扣除：扣除用户可提现金额" at bounding box center [453, 364] width 506 height 42
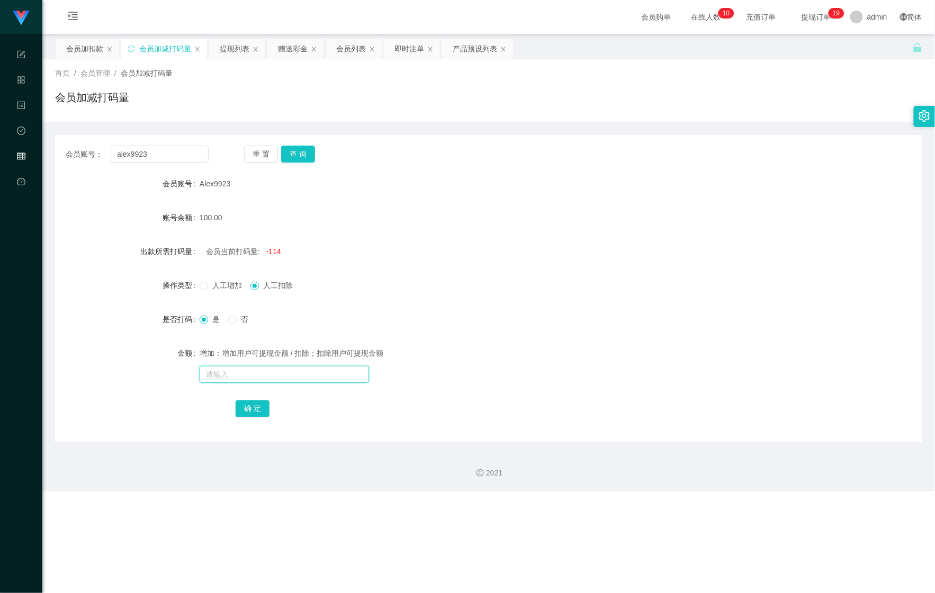
click at [212, 375] on input "text" at bounding box center [284, 374] width 169 height 17
type input "451515"
click at [259, 406] on button "确 定" at bounding box center [253, 408] width 34 height 17
click at [76, 42] on div "会员加扣款" at bounding box center [84, 49] width 37 height 20
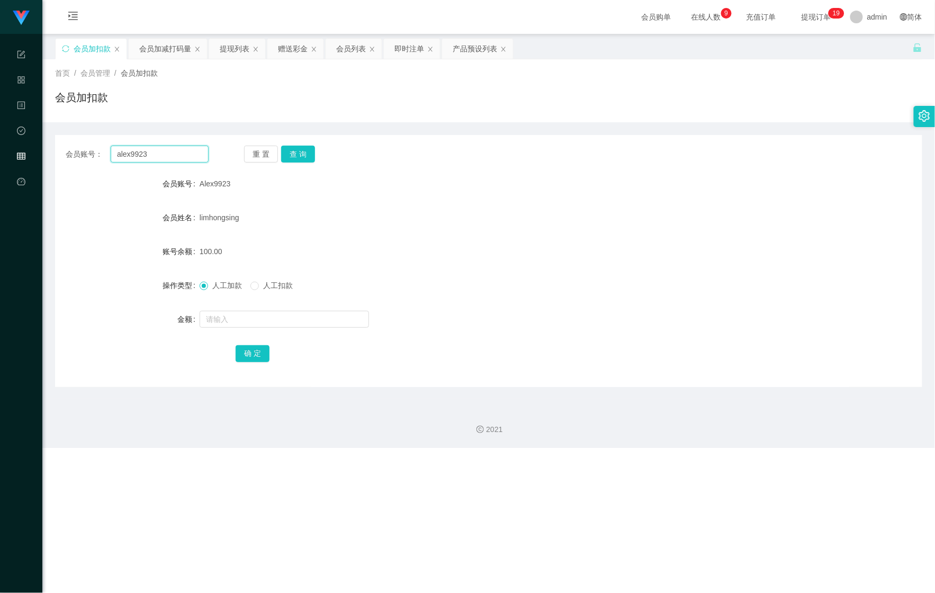
drag, startPoint x: 172, startPoint y: 152, endPoint x: -1, endPoint y: 147, distance: 173.2
click at [0, 147] on html "Shopee Workbench 系统配置 产品管理 内容中心 数据中心 会员管理 平台首页 保存配置 重置配置 整体风格设置 主题色 导航设置 内容区域宽度…" at bounding box center [467, 296] width 935 height 593
paste input "Ong [PERSON_NAME]"
type input "Ong [PERSON_NAME]"
drag, startPoint x: 312, startPoint y: 142, endPoint x: 302, endPoint y: 159, distance: 20.0
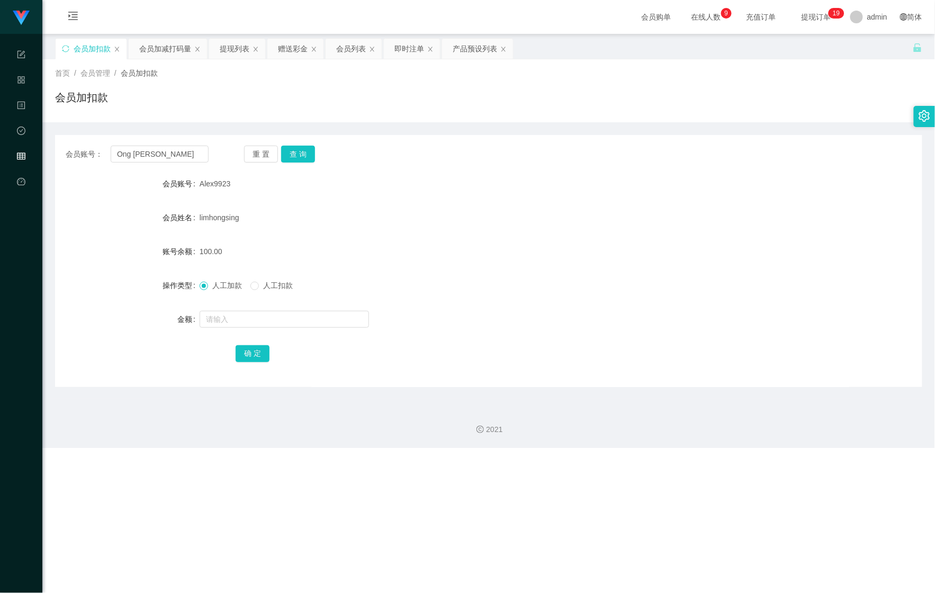
click at [311, 143] on div "会员账号： Ong Yee Shiang 重 置 查 询 会员账号 Alex9923 会员姓名 limhongsing 账号余额 100.00 操作类型 人工…" at bounding box center [488, 261] width 867 height 252
click at [302, 159] on button "查 询" at bounding box center [298, 154] width 34 height 17
click at [248, 314] on input "text" at bounding box center [284, 319] width 169 height 17
click at [247, 322] on input "text" at bounding box center [284, 319] width 169 height 17
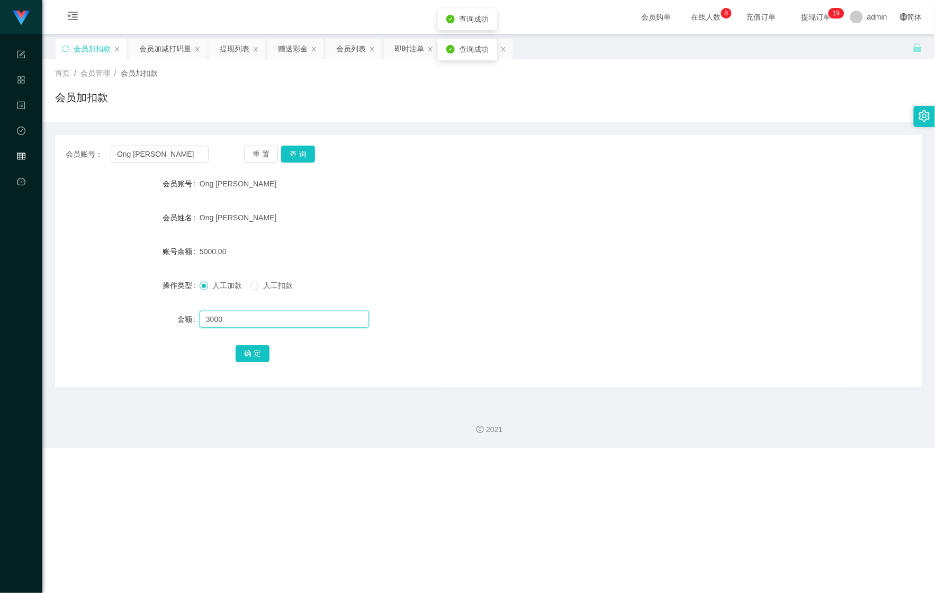
type input "3000"
click at [238, 344] on div "确 定" at bounding box center [489, 353] width 506 height 21
click at [244, 352] on button "确 定" at bounding box center [253, 353] width 34 height 17
drag, startPoint x: 40, startPoint y: 152, endPoint x: 19, endPoint y: 152, distance: 21.2
click at [19, 152] on section "Shopee Workbench 系统配置 产品管理 内容中心 数据中心 会员管理 平台首页 保存配置 重置配置 整体风格设置 主题色 导航设置 内容区域宽度…" at bounding box center [467, 224] width 935 height 448
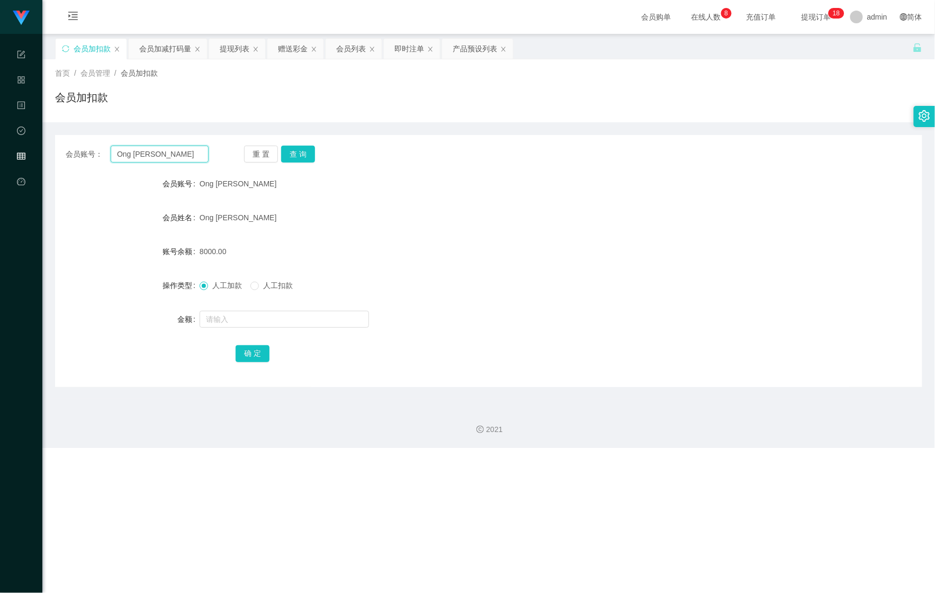
paste input "JinJin"
type input "JinJin"
click at [318, 151] on div "重 置 查 询" at bounding box center [315, 154] width 143 height 17
click at [316, 151] on div "重 置 查 询" at bounding box center [315, 154] width 143 height 17
click at [309, 151] on button "查 询" at bounding box center [298, 154] width 34 height 17
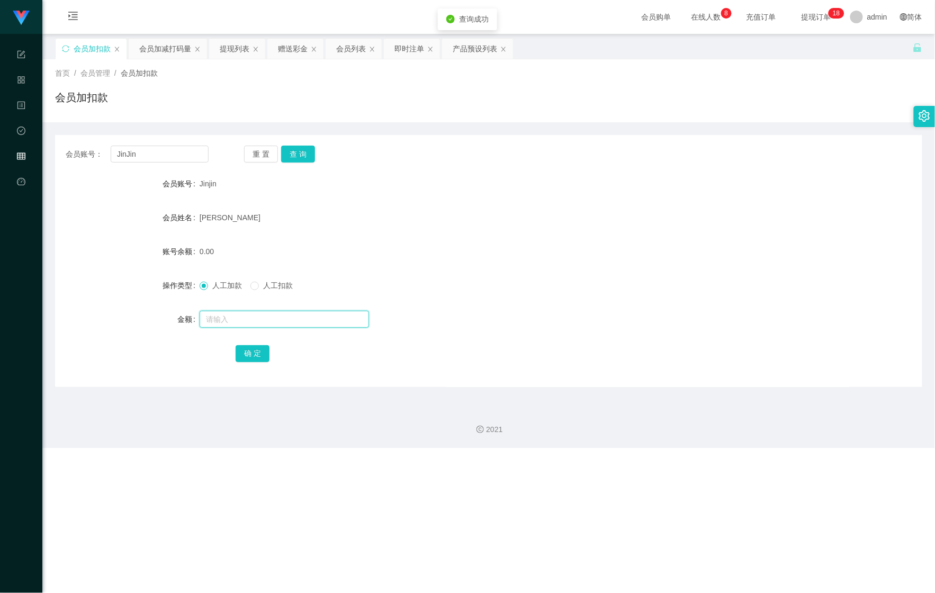
click at [250, 316] on input "text" at bounding box center [284, 319] width 169 height 17
type input "100"
click at [247, 359] on button "确 定" at bounding box center [253, 353] width 34 height 17
click at [166, 60] on div "首页 / 会员管理 / 会员加扣款 / 会员加扣款" at bounding box center [488, 90] width 893 height 63
click at [164, 51] on div "会员加减打码量" at bounding box center [165, 49] width 52 height 20
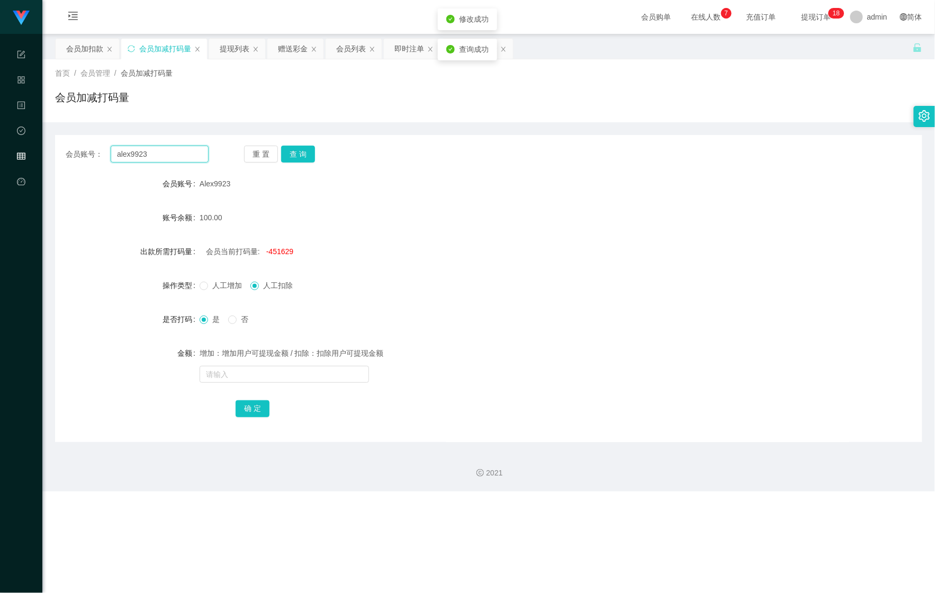
drag, startPoint x: 165, startPoint y: 157, endPoint x: 206, endPoint y: 149, distance: 41.4
click at [69, 153] on div "会员账号： alex9923" at bounding box center [137, 154] width 143 height 17
paste input "JinJin"
type input "JinJin"
click at [294, 155] on button "查 询" at bounding box center [298, 154] width 34 height 17
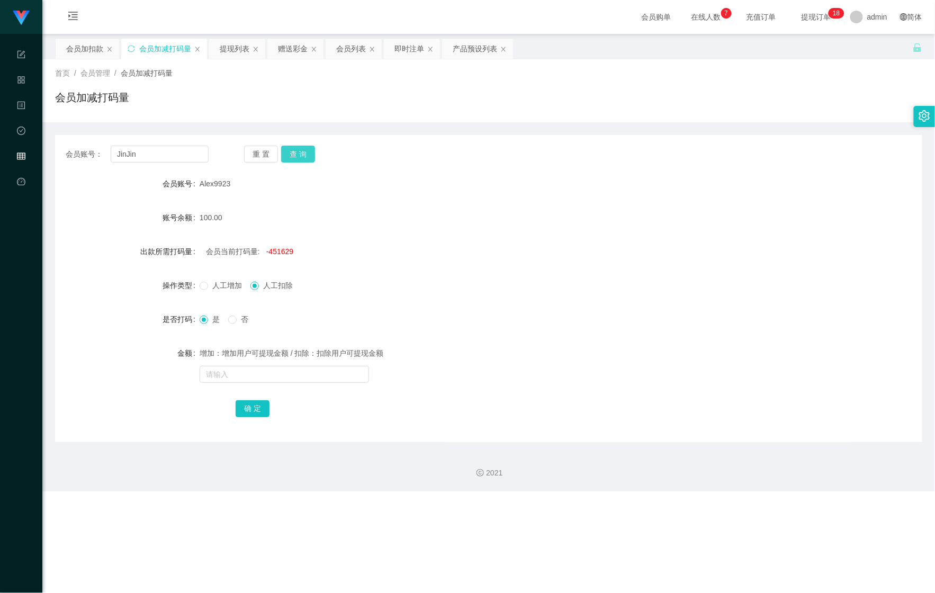
click at [294, 155] on button "查 询" at bounding box center [298, 154] width 34 height 17
click at [214, 323] on span "是" at bounding box center [216, 319] width 16 height 8
click at [255, 362] on div "增加：增加用户可提现金额 / 扣除：扣除用户可提现金额" at bounding box center [453, 353] width 506 height 21
drag, startPoint x: 255, startPoint y: 363, endPoint x: 246, endPoint y: 382, distance: 21.1
click at [255, 365] on span "增加：增加用户可提现金额 / 扣除：扣除用户可提现金额" at bounding box center [453, 361] width 506 height 36
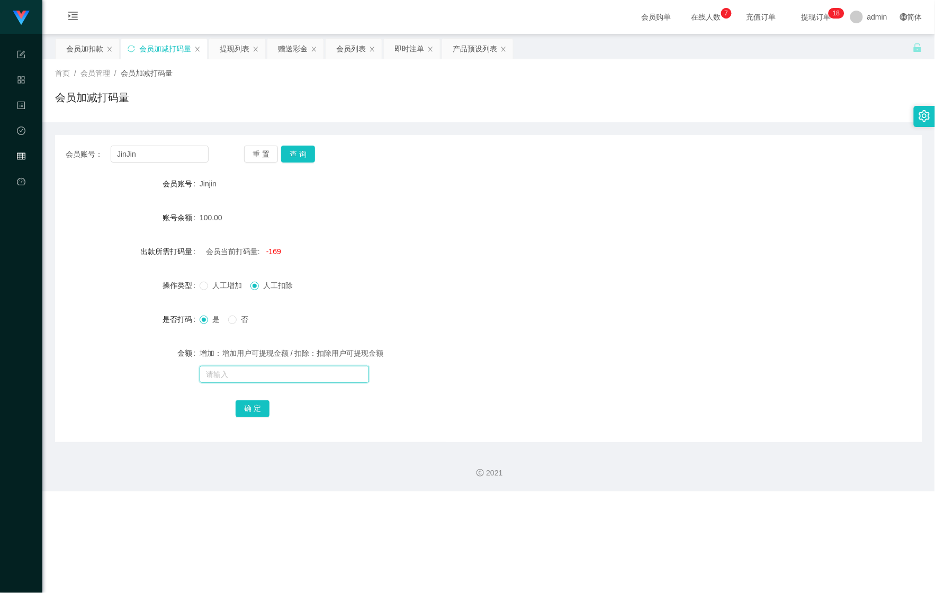
click at [246, 382] on input "text" at bounding box center [284, 374] width 169 height 17
type input "0215151"
click at [240, 411] on button "确 定" at bounding box center [253, 408] width 34 height 17
click at [238, 373] on input "text" at bounding box center [284, 374] width 169 height 17
drag, startPoint x: 153, startPoint y: 158, endPoint x: 82, endPoint y: 150, distance: 71.9
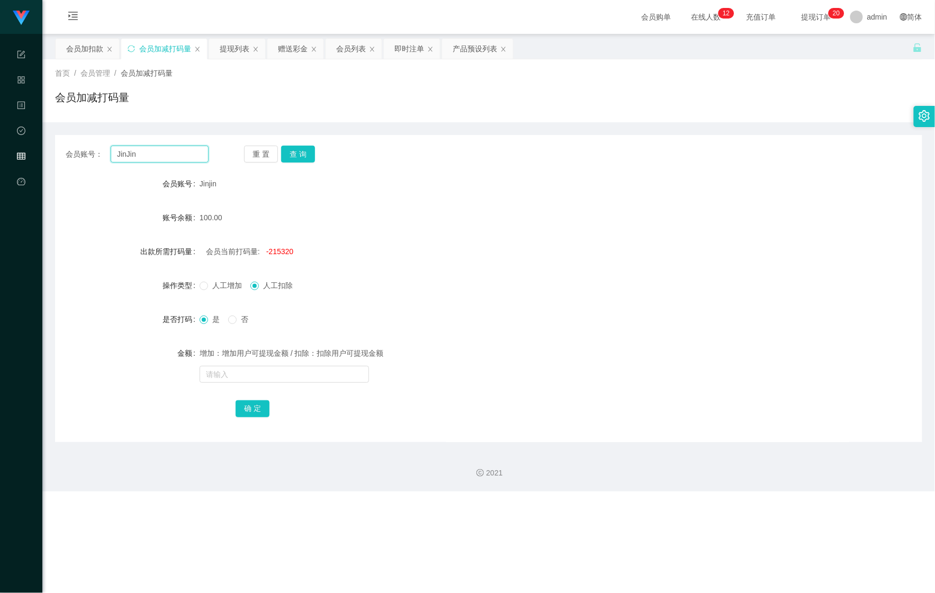
click at [82, 150] on div "会员账号： [PERSON_NAME]" at bounding box center [137, 154] width 143 height 17
paste input "Lai"
type input "Lai"
click at [312, 152] on button "查 询" at bounding box center [298, 154] width 34 height 17
click at [251, 355] on div "增加：增加用户可提现金额 / 扣除：扣除用户可提现金额" at bounding box center [453, 353] width 506 height 21
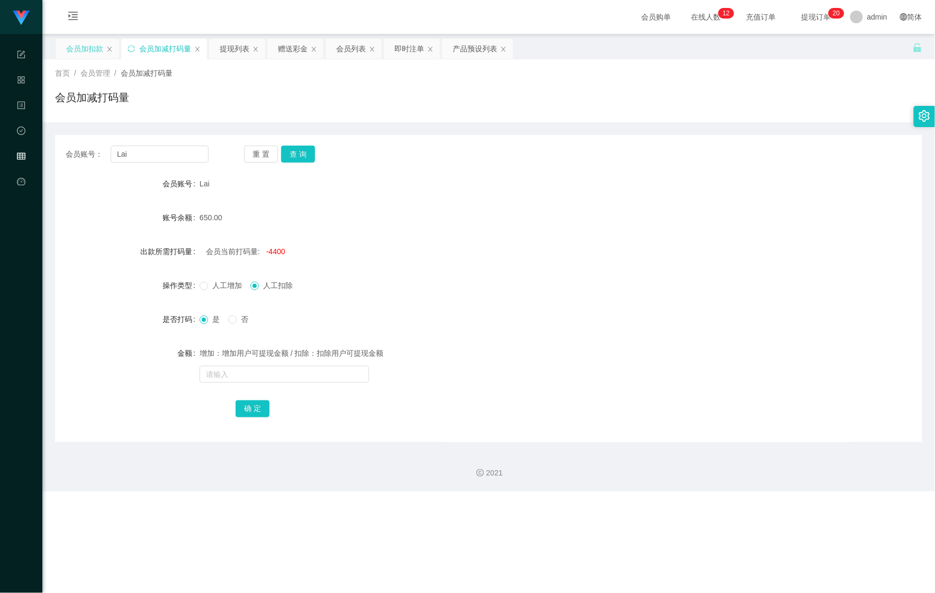
click at [96, 53] on div "会员加扣款" at bounding box center [84, 49] width 37 height 20
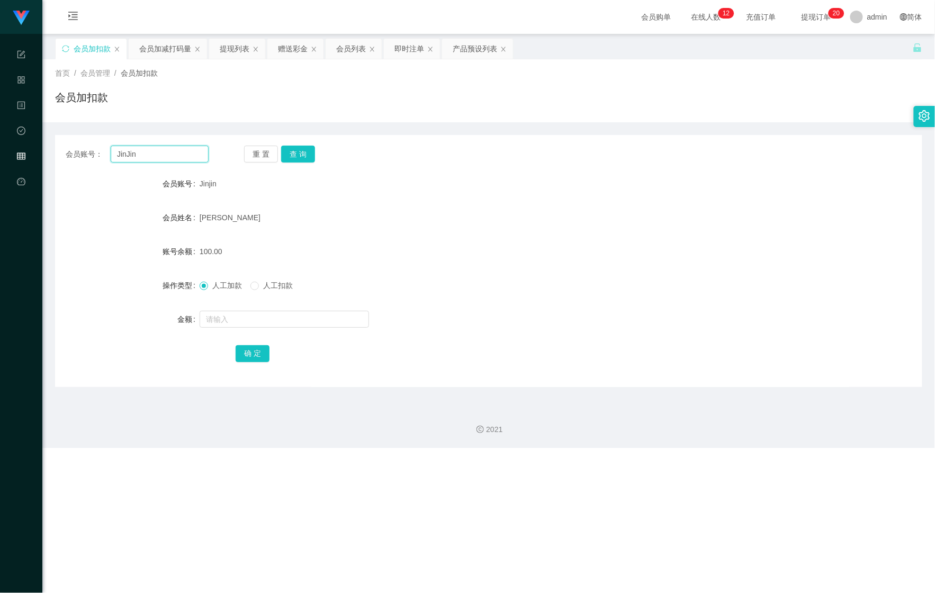
drag, startPoint x: 147, startPoint y: 155, endPoint x: 73, endPoint y: 150, distance: 74.3
click at [93, 153] on div "会员账号： [PERSON_NAME]" at bounding box center [137, 154] width 143 height 17
paste input "Lai"
type input "Lai"
click at [295, 146] on button "查 询" at bounding box center [298, 154] width 34 height 17
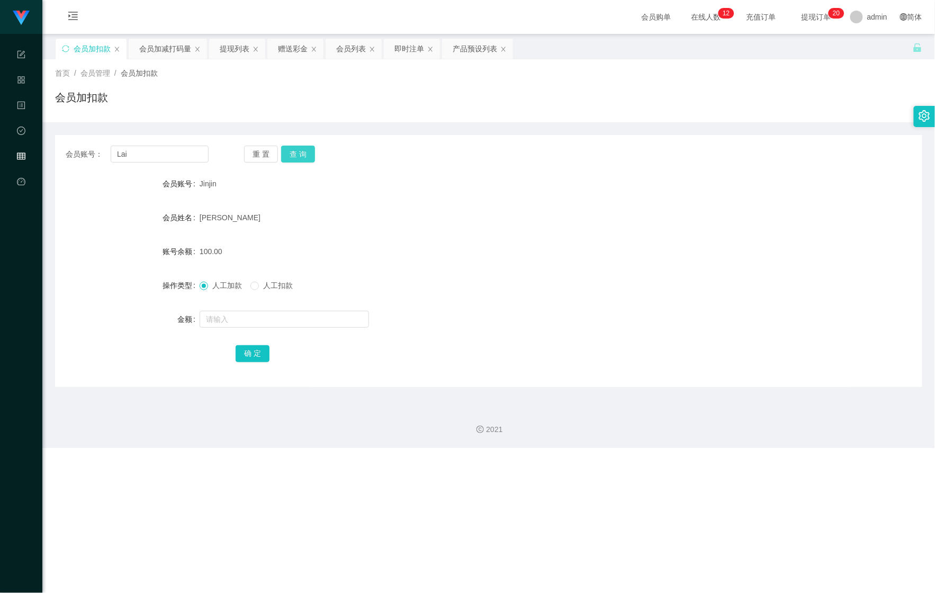
click at [295, 146] on button "查 询" at bounding box center [298, 154] width 34 height 17
click at [267, 314] on input "text" at bounding box center [284, 319] width 169 height 17
type input "110"
click at [248, 347] on button "确 定" at bounding box center [253, 353] width 34 height 17
click at [51, 147] on main "关闭左侧 关闭右侧 关闭其它 刷新页面 会员加扣款 会员加减打码量 提现列表 赠送彩金 会员列表 即时注单 产品预设列表 首页 / 会员管理 / 会员加扣款 …" at bounding box center [488, 216] width 893 height 365
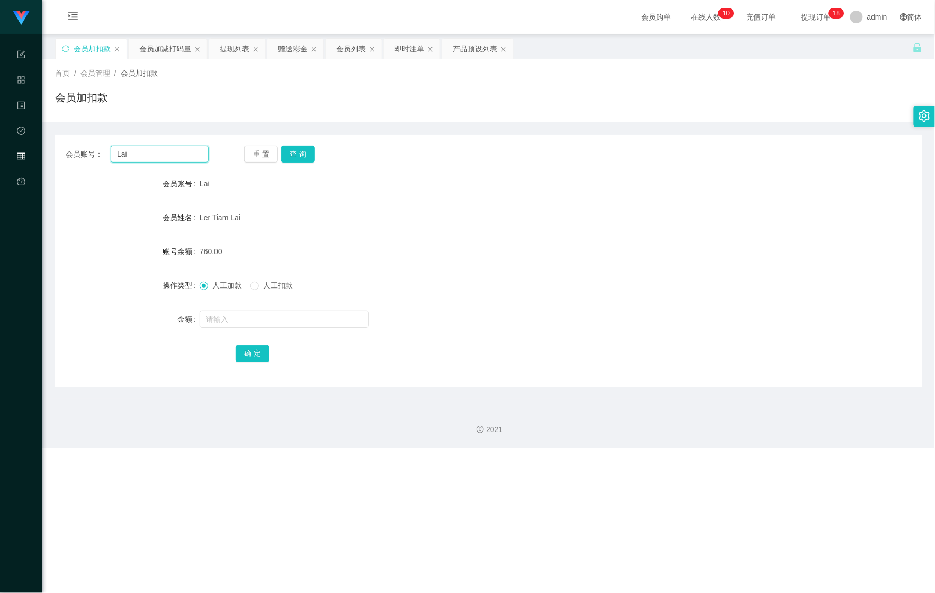
paste input "smallfish1991"
type input "smallfish1991"
click at [298, 154] on button "查 询" at bounding box center [298, 154] width 34 height 17
click at [252, 325] on input "text" at bounding box center [284, 319] width 169 height 17
type input "174"
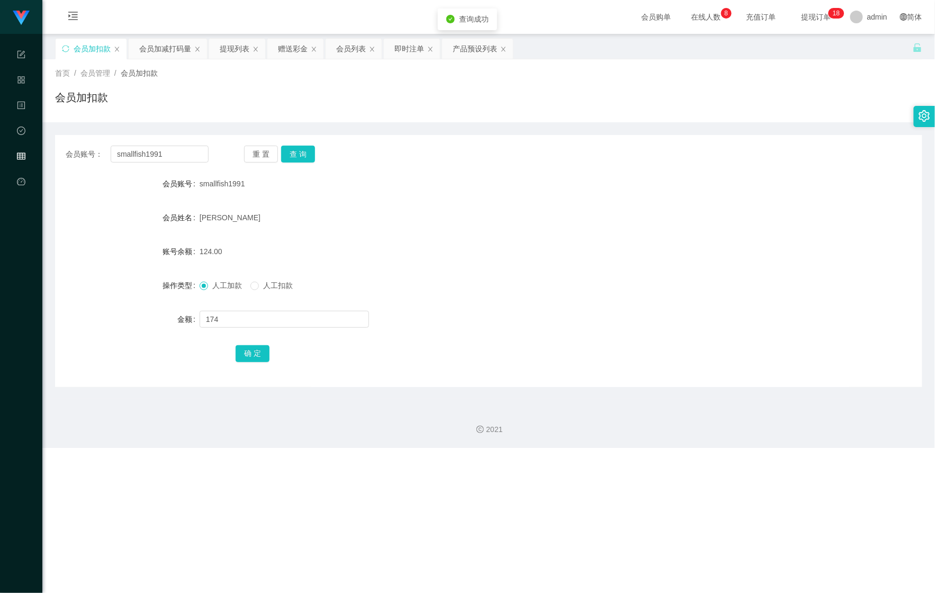
click at [257, 363] on div "会员账号： smallfish1991 重 置 查 询 会员账号 smallfish1991 会员姓名 [PERSON_NAME] 账号余额 124.00 操…" at bounding box center [488, 261] width 867 height 252
click at [247, 354] on button "确 定" at bounding box center [253, 353] width 34 height 17
click at [162, 45] on div "会员加减打码量" at bounding box center [165, 49] width 52 height 20
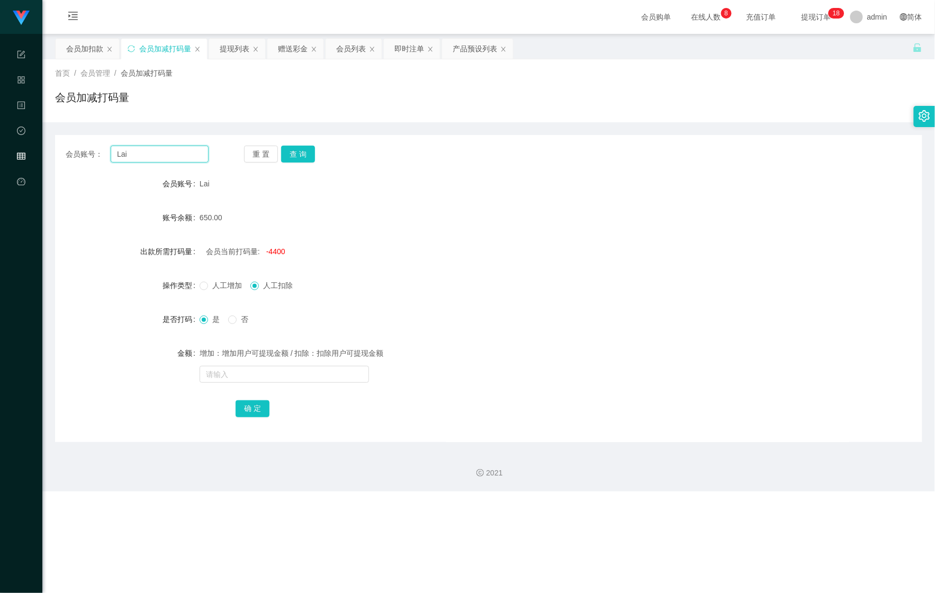
drag, startPoint x: 174, startPoint y: 153, endPoint x: 52, endPoint y: 153, distance: 122.3
click at [33, 155] on section "Shopee Workbench 系统配置 产品管理 内容中心 数据中心 会员管理 平台首页 保存配置 重置配置 整体风格设置 主题色 导航设置 内容区域宽度…" at bounding box center [467, 245] width 935 height 491
paste input "smallfish1991"
type input "smallfish1991"
click at [295, 153] on button "查 询" at bounding box center [298, 154] width 34 height 17
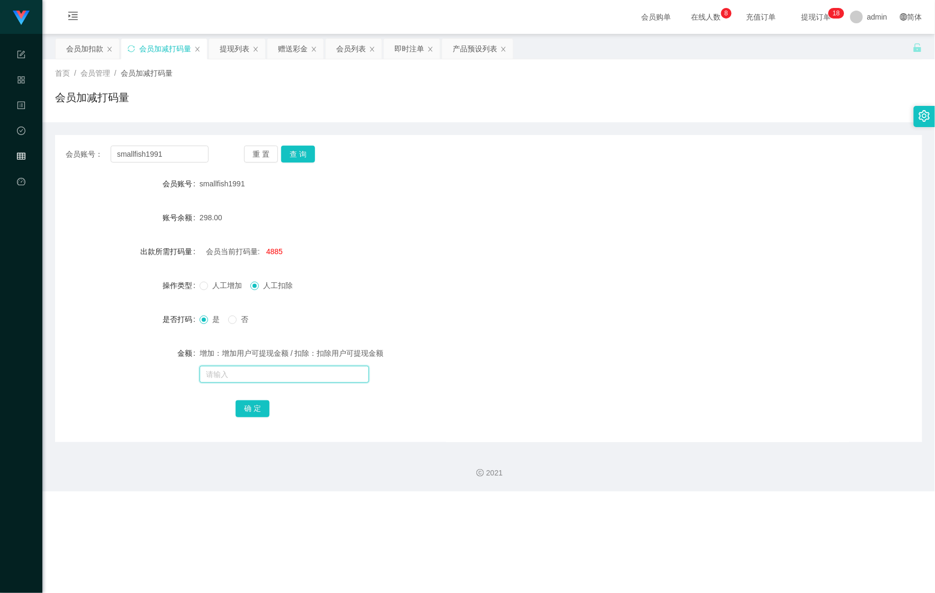
click at [240, 374] on input "text" at bounding box center [284, 374] width 169 height 17
type input "565555"
click at [256, 403] on button "确 定" at bounding box center [253, 408] width 34 height 17
